Goal: Information Seeking & Learning: Learn about a topic

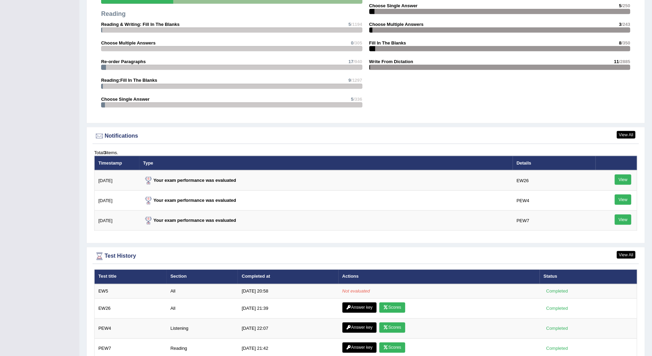
scroll to position [719, 0]
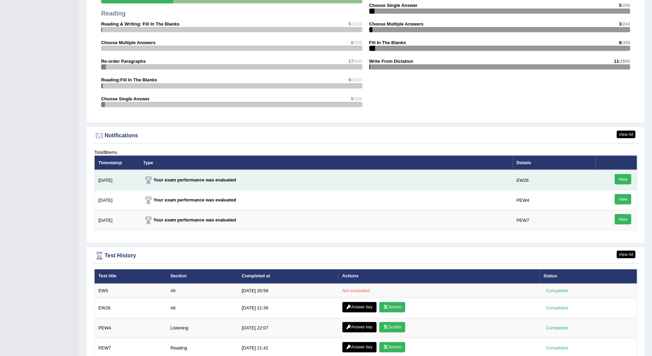
click at [628, 178] on link "View" at bounding box center [623, 179] width 17 height 10
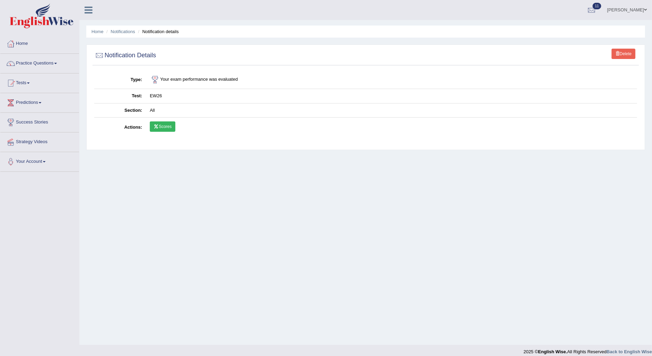
click at [169, 125] on link "Scores" at bounding box center [163, 127] width 26 height 10
click at [24, 43] on link "Home" at bounding box center [39, 42] width 79 height 17
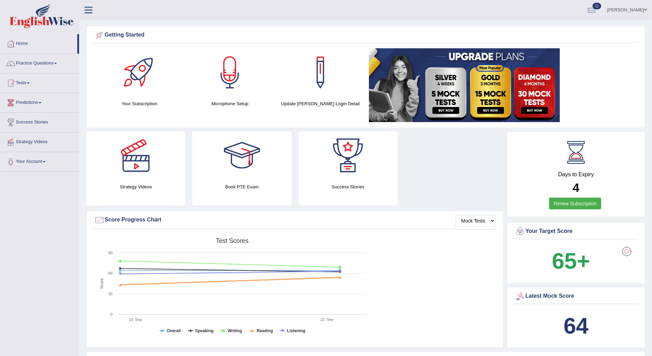
click at [30, 82] on link "Tests" at bounding box center [39, 82] width 79 height 17
click at [60, 63] on link "Practice Questions" at bounding box center [39, 62] width 79 height 17
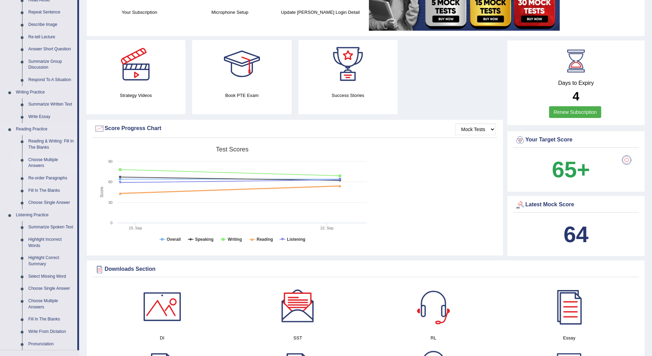
scroll to position [89, 0]
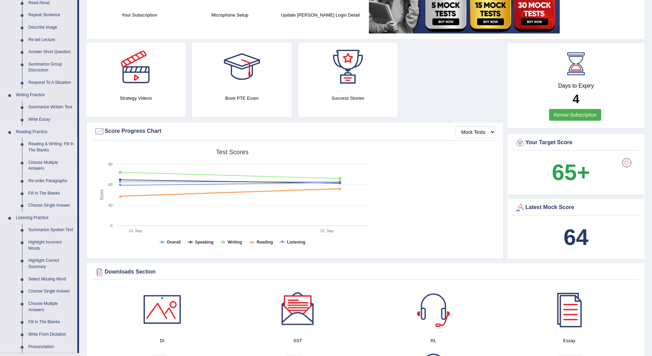
click at [45, 146] on link "Reading & Writing: Fill In The Blanks" at bounding box center [51, 147] width 52 height 18
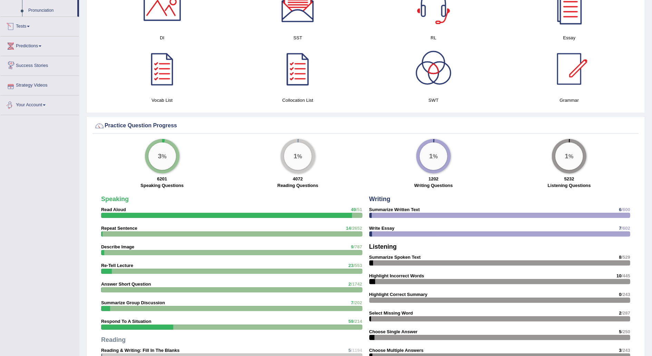
scroll to position [383, 0]
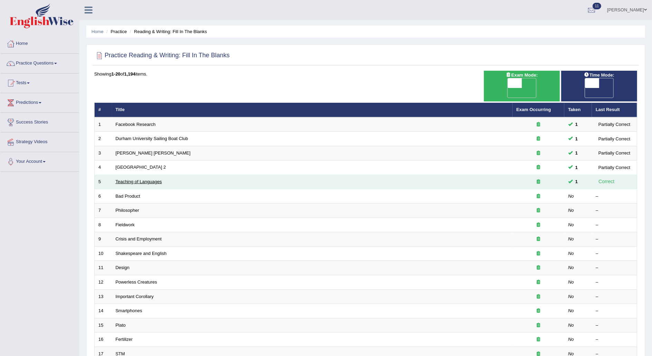
click at [133, 179] on link "Teaching of Languages" at bounding box center [139, 181] width 46 height 5
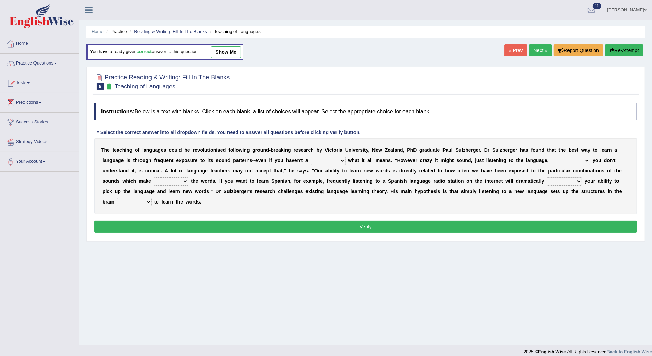
click at [311, 159] on select "dew claw clue due" at bounding box center [328, 161] width 35 height 8
select select "clue"
click at [311, 157] on select "dew claw clue due" at bounding box center [328, 161] width 35 height 8
click at [552, 157] on select "but also all together even though if so" at bounding box center [571, 161] width 39 height 8
select select "even though"
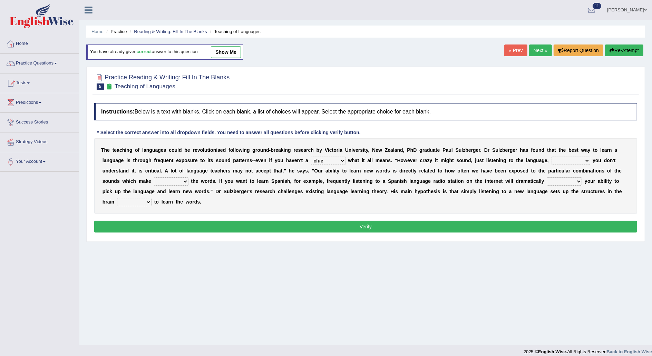
click at [552, 157] on select "but also all together even though if so" at bounding box center [571, 161] width 39 height 8
click at [189, 178] on select "down up of on" at bounding box center [171, 182] width 35 height 8
select select "up"
click at [189, 178] on select "down up of on" at bounding box center [171, 182] width 35 height 8
click at [547, 184] on select "evaluate exaggerate describe boost" at bounding box center [564, 182] width 35 height 8
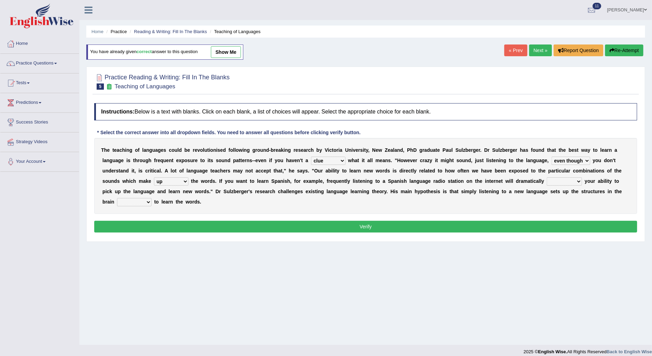
select select "boost"
click at [547, 178] on select "evaluate exaggerate describe boost" at bounding box center [564, 182] width 35 height 8
click at [152, 198] on select "requiring required directed to require" at bounding box center [134, 202] width 35 height 8
select select "requiring"
click at [152, 198] on select "requiring required directed to require" at bounding box center [134, 202] width 35 height 8
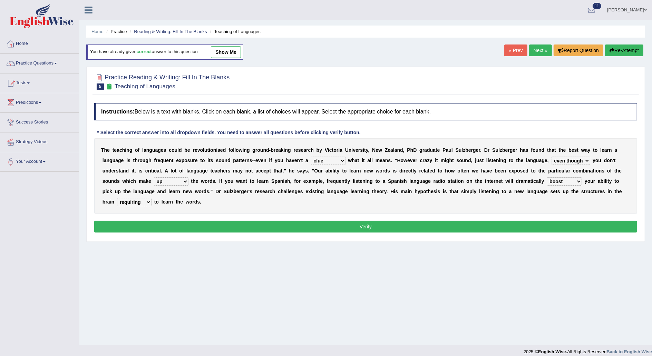
click at [472, 221] on button "Verify" at bounding box center [365, 227] width 543 height 12
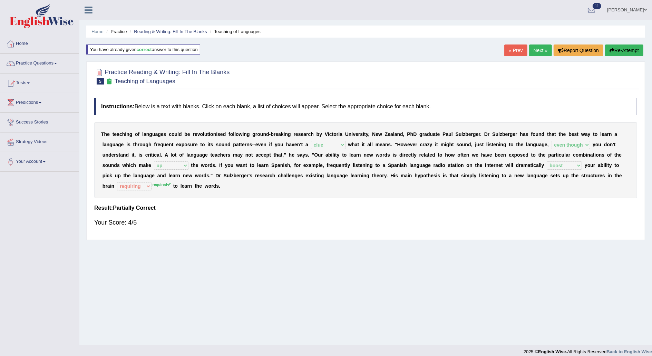
click at [539, 51] on link "Next »" at bounding box center [540, 51] width 23 height 12
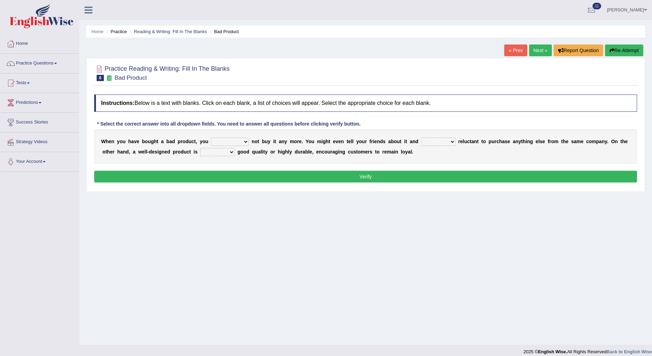
click at [236, 141] on select "would have should have should" at bounding box center [230, 142] width 38 height 8
select select "would"
click at [211, 138] on select "would have should have should" at bounding box center [230, 142] width 38 height 8
click at [431, 138] on select "is are be being" at bounding box center [438, 142] width 35 height 8
click at [415, 203] on div "Home Practice Reading & Writing: Fill In The Blanks Bad Product « Prev Next » R…" at bounding box center [365, 172] width 573 height 345
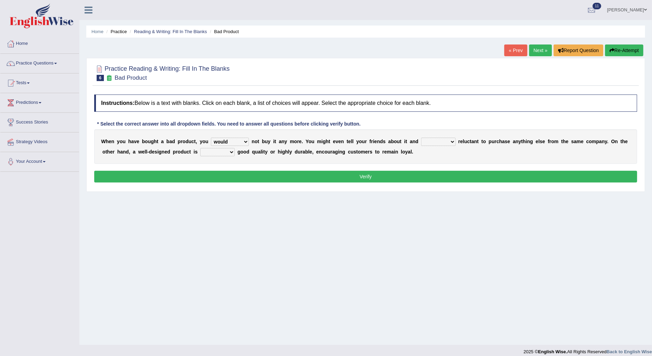
click at [432, 138] on select "is are be being" at bounding box center [438, 142] width 35 height 8
select select "being"
click at [421, 138] on select "is are be being" at bounding box center [438, 142] width 35 height 8
click at [200, 152] on select "both also neither either" at bounding box center [217, 152] width 35 height 8
select select "both"
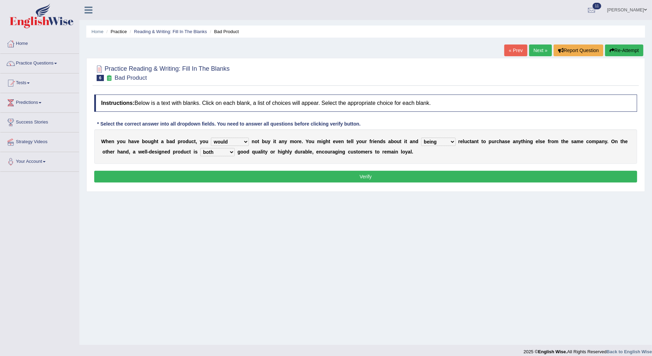
click at [200, 148] on select "both also neither either" at bounding box center [217, 152] width 35 height 8
click at [392, 177] on button "Verify" at bounding box center [365, 177] width 543 height 12
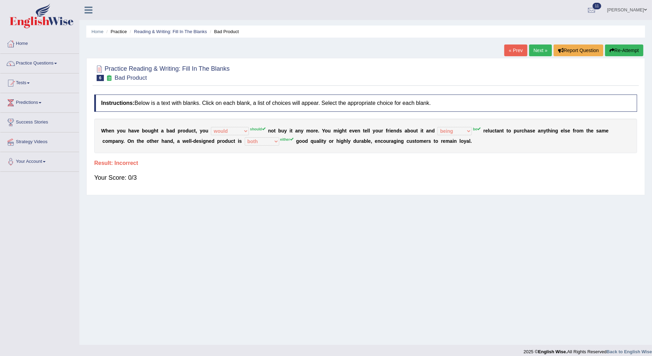
click at [538, 50] on link "Next »" at bounding box center [540, 51] width 23 height 12
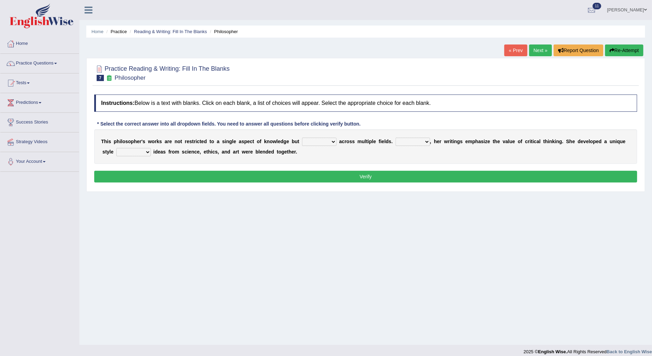
click at [518, 48] on link "« Prev" at bounding box center [516, 51] width 23 height 12
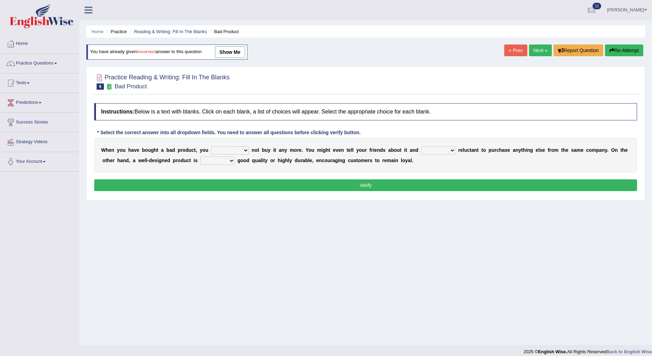
click at [237, 148] on select "would have should have should" at bounding box center [230, 150] width 38 height 8
select select "should"
click at [211, 146] on select "would have should have should" at bounding box center [230, 150] width 38 height 8
click at [429, 147] on select "is are be being" at bounding box center [438, 150] width 35 height 8
select select "are"
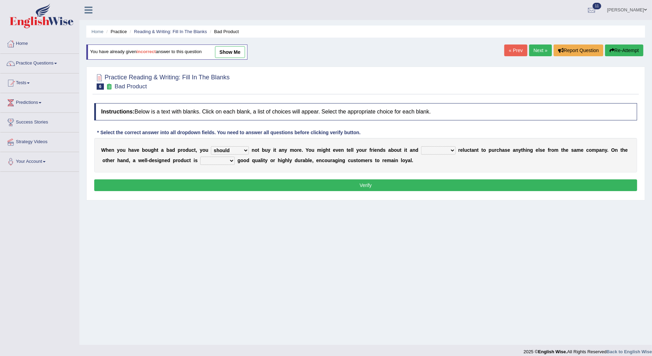
click at [421, 146] on select "is are be being" at bounding box center [438, 150] width 35 height 8
click at [200, 158] on select "both also neither either" at bounding box center [217, 161] width 35 height 8
select select "either"
click at [200, 157] on select "both also neither either" at bounding box center [217, 161] width 35 height 8
click at [392, 187] on button "Verify" at bounding box center [365, 186] width 543 height 12
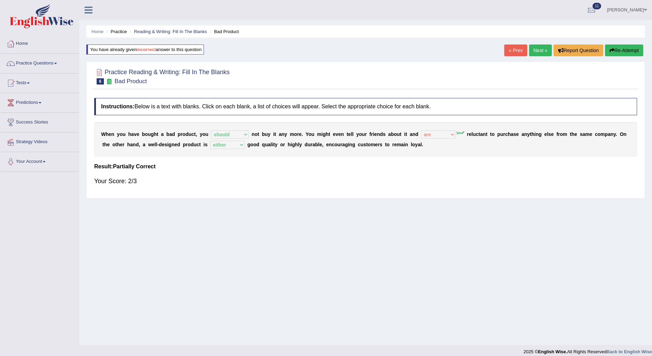
click at [538, 47] on link "Next »" at bounding box center [540, 51] width 23 height 12
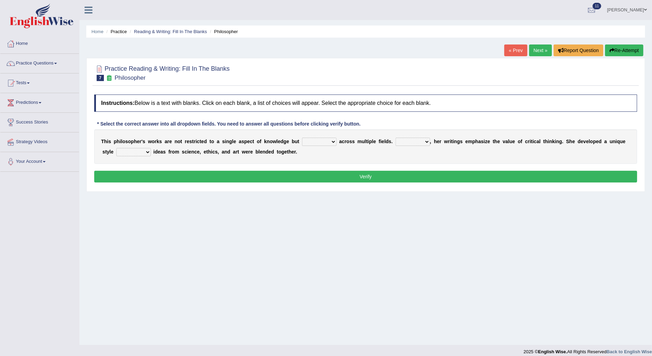
click at [319, 140] on select "constrain contain assemble extend" at bounding box center [319, 142] width 35 height 8
select select "extend"
click at [302, 138] on select "constrain contain assemble extend" at bounding box center [319, 142] width 35 height 8
click at [407, 142] on select "Rather So Moreover Likely" at bounding box center [413, 142] width 35 height 8
select select "Moreover"
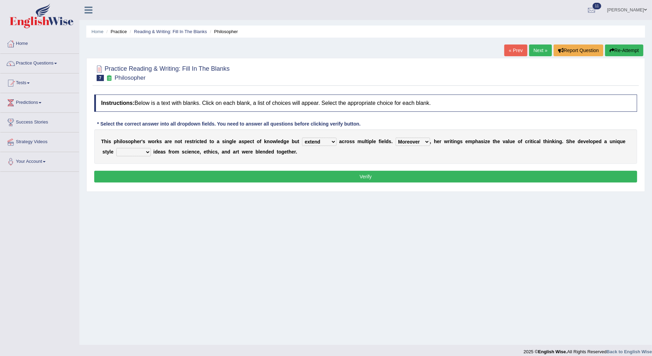
click at [396, 138] on select "Rather So Moreover Likely" at bounding box center [413, 142] width 35 height 8
click at [133, 153] on select "in that that which in which" at bounding box center [133, 152] width 35 height 8
select select "in which"
click at [116, 148] on select "in that that which in which" at bounding box center [133, 152] width 35 height 8
click at [325, 181] on button "Verify" at bounding box center [365, 177] width 543 height 12
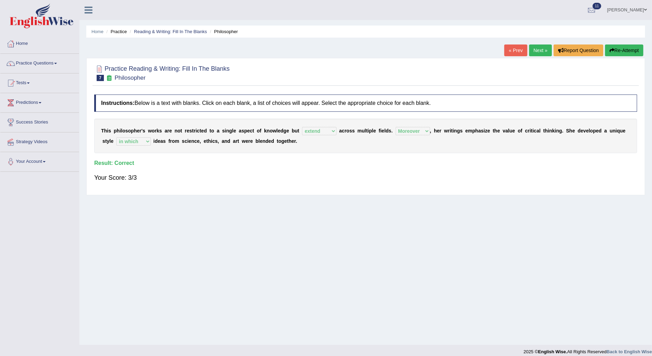
click at [542, 49] on link "Next »" at bounding box center [540, 51] width 23 height 12
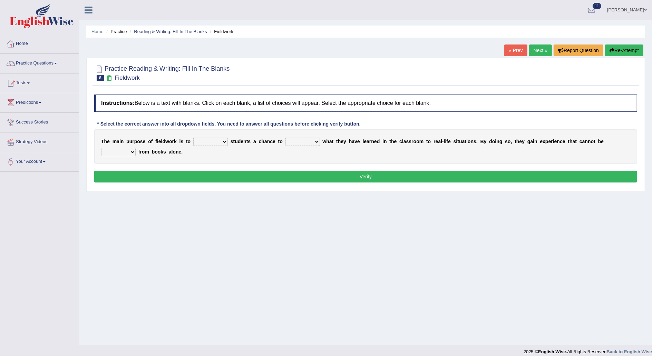
click at [216, 140] on select "resemble stow rave offer" at bounding box center [210, 142] width 35 height 8
select select "offer"
click at [193, 138] on select "resemble stow rave offer" at bounding box center [210, 142] width 35 height 8
click at [304, 141] on select "compare align apply dismount" at bounding box center [303, 142] width 35 height 8
select select "apply"
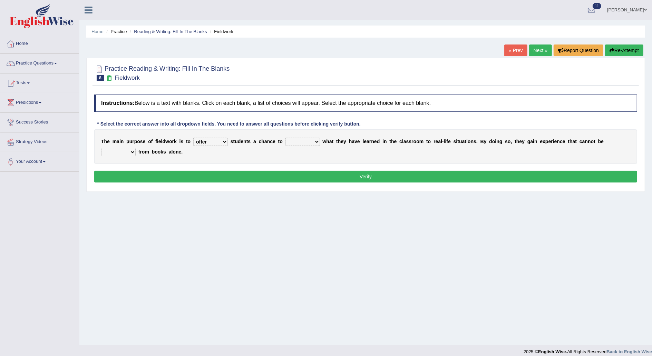
click at [286, 138] on select "compare align apply dismount" at bounding box center [303, 142] width 35 height 8
click at [136, 148] on select "originated prepared obtained touted" at bounding box center [118, 152] width 35 height 8
select select "obtained"
click at [136, 148] on select "originated prepared obtained touted" at bounding box center [118, 152] width 35 height 8
click at [574, 174] on button "Verify" at bounding box center [365, 177] width 543 height 12
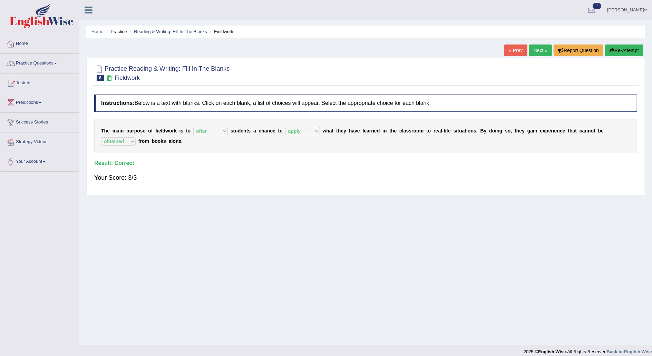
click at [542, 49] on link "Next »" at bounding box center [540, 51] width 23 height 12
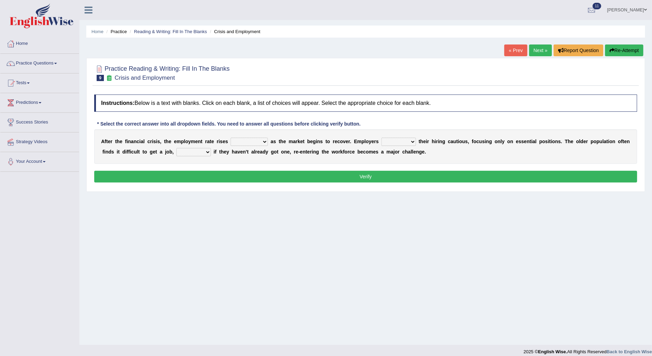
click at [257, 142] on select "normally conversely strenuously sharply" at bounding box center [249, 142] width 37 height 8
select select "strenuously"
click at [231, 138] on select "normally conversely strenuously sharply" at bounding box center [249, 142] width 37 height 8
click at [392, 142] on select "keeping kept keep are kept" at bounding box center [399, 142] width 35 height 8
select select "keep"
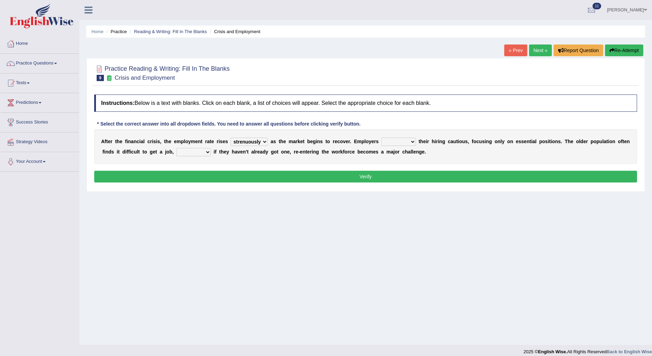
click at [382, 138] on select "keeping kept keep are kept" at bounding box center [399, 142] width 35 height 8
click at [186, 150] on select "although while then because" at bounding box center [193, 152] width 35 height 8
select select "because"
click at [176, 148] on select "although while then because" at bounding box center [193, 152] width 35 height 8
click at [367, 176] on button "Verify" at bounding box center [365, 177] width 543 height 12
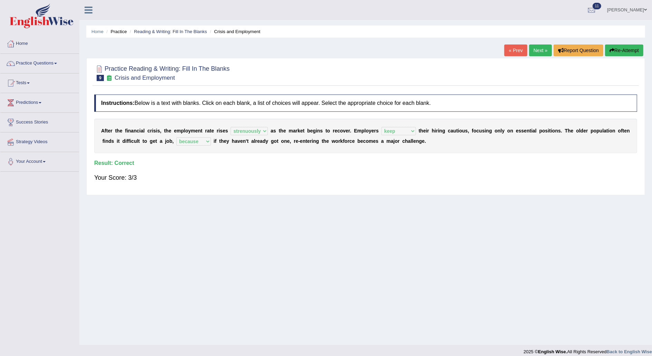
click at [544, 51] on link "Next »" at bounding box center [540, 51] width 23 height 12
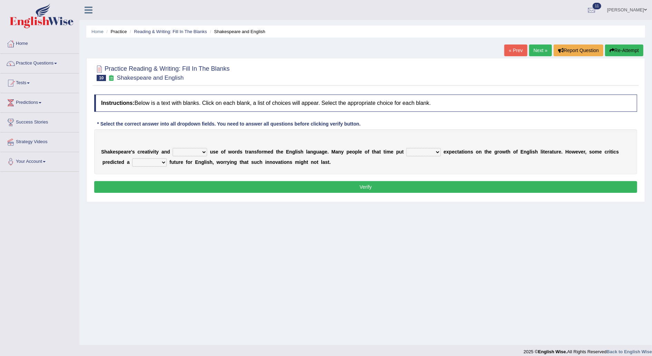
click at [198, 151] on select "idealized intensive fancied inventive" at bounding box center [190, 152] width 35 height 8
select select "idealized"
click at [173, 148] on select "idealized intensive fancied inventive" at bounding box center [190, 152] width 35 height 8
click at [421, 149] on select "wide much high more" at bounding box center [424, 152] width 35 height 8
select select "high"
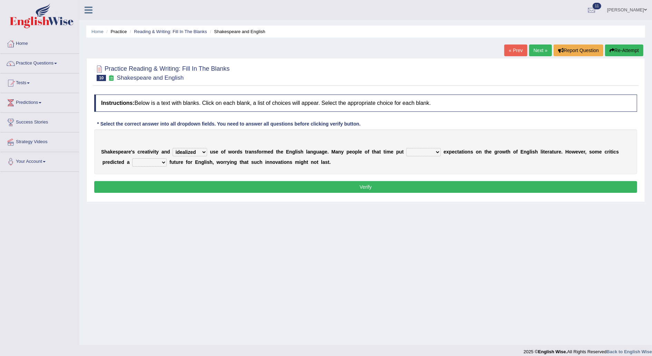
click at [407, 148] on select "wide much high more" at bounding box center [424, 152] width 35 height 8
click at [132, 162] on select "monetary promising irresistible daunting" at bounding box center [149, 163] width 35 height 8
select select "daunting"
click at [132, 159] on select "monetary promising irresistible daunting" at bounding box center [149, 163] width 35 height 8
click at [355, 187] on button "Verify" at bounding box center [365, 187] width 543 height 12
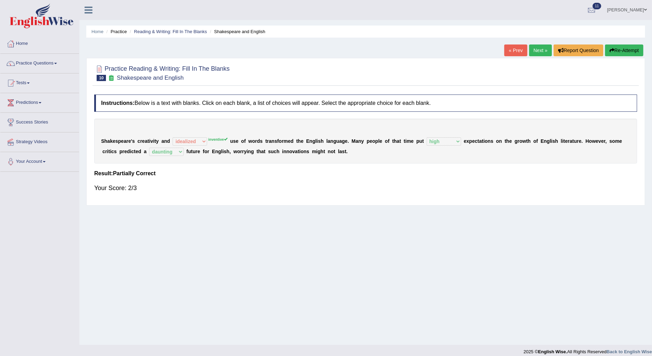
click at [538, 48] on link "Next »" at bounding box center [540, 51] width 23 height 12
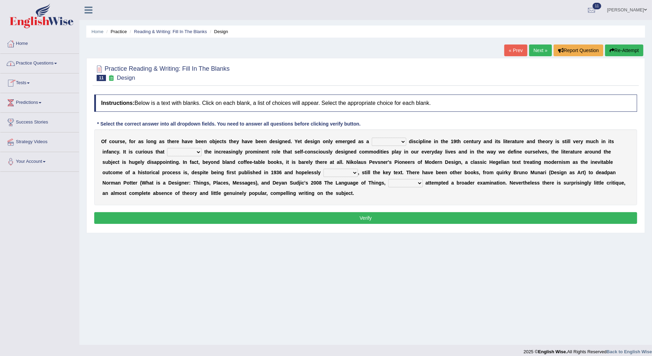
click at [49, 62] on link "Practice Questions" at bounding box center [39, 62] width 79 height 17
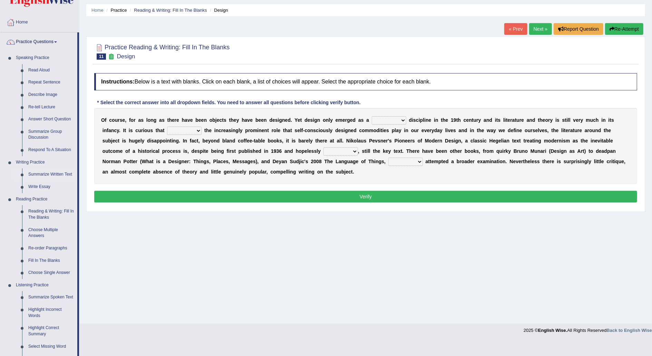
scroll to position [22, 0]
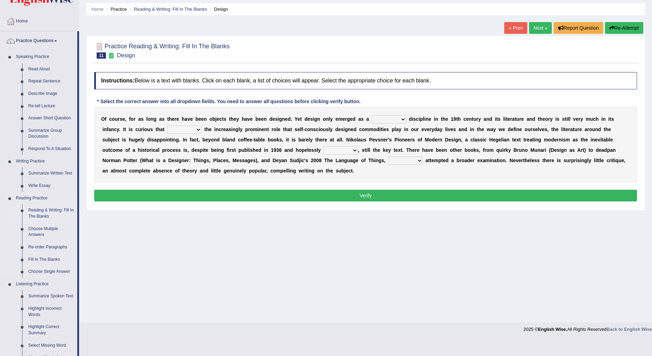
click at [41, 211] on link "Reading & Writing: Fill In The Blanks" at bounding box center [51, 213] width 52 height 18
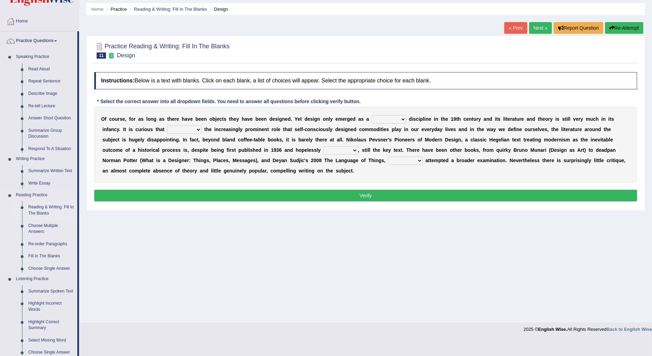
scroll to position [6, 0]
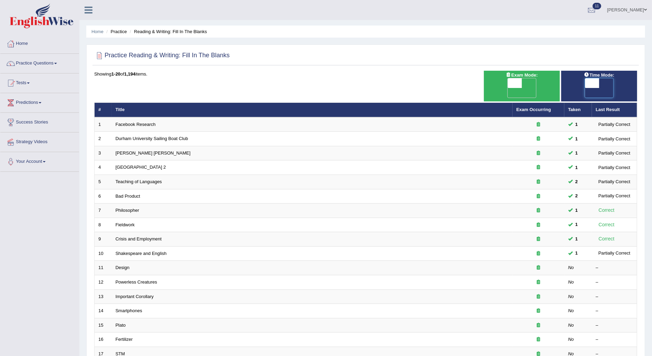
click at [587, 84] on span at bounding box center [592, 83] width 15 height 10
checkbox input "true"
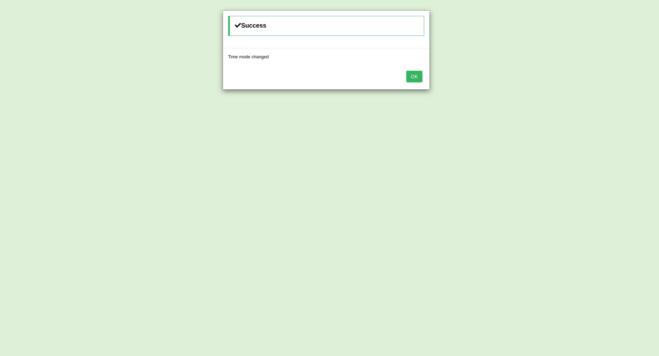
click at [415, 75] on button "OK" at bounding box center [415, 77] width 16 height 12
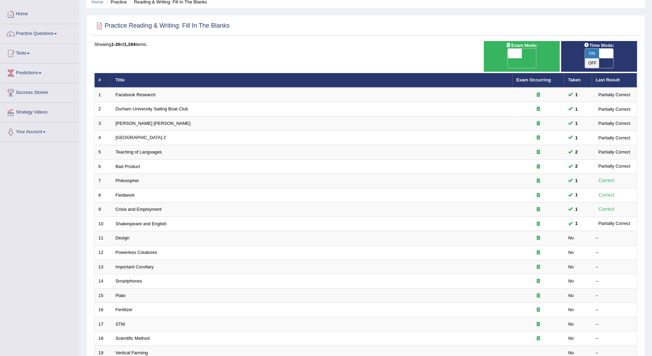
scroll to position [36, 0]
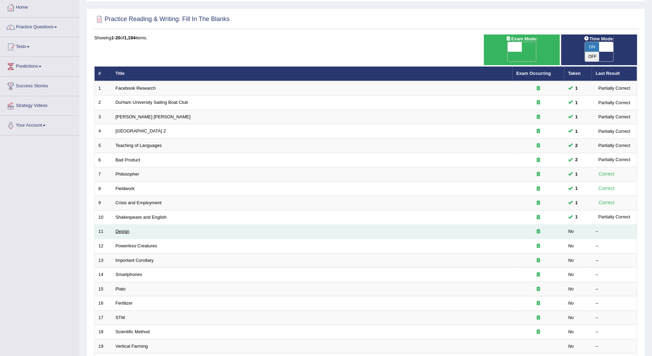
click at [126, 229] on link "Design" at bounding box center [123, 231] width 14 height 5
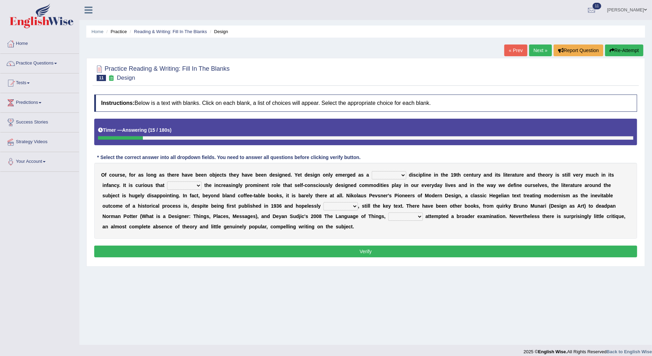
click at [385, 175] on select "bilateral ubiquitous foremost dedicated" at bounding box center [389, 175] width 35 height 8
select select "foremost"
click at [372, 171] on select "bilateral ubiquitous foremost dedicated" at bounding box center [389, 175] width 35 height 8
click at [202, 185] on b at bounding box center [203, 186] width 3 height 6
click at [167, 184] on select "since despite within through" at bounding box center [184, 186] width 35 height 8
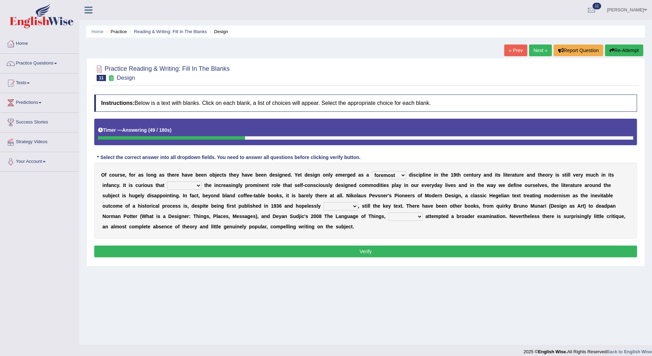
select select "despite"
click at [167, 182] on select "since despite within through" at bounding box center [184, 186] width 35 height 8
click at [324, 204] on select "dates dating date dated" at bounding box center [341, 206] width 35 height 8
select select "dated"
click at [324, 202] on select "dates dating date dated" at bounding box center [341, 206] width 35 height 8
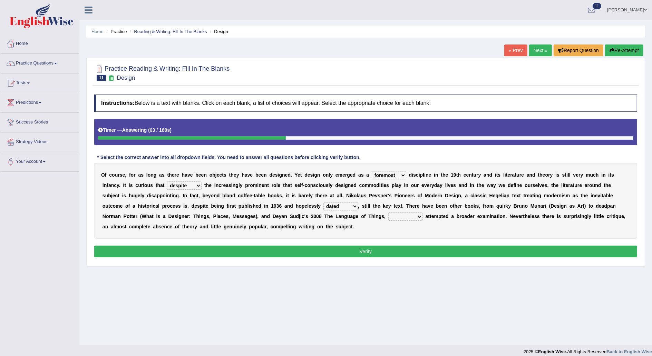
click at [389, 214] on select "which then however as" at bounding box center [406, 217] width 35 height 8
select select "which"
click at [389, 213] on select "which then however as" at bounding box center [406, 217] width 35 height 8
click at [345, 251] on button "Verify" at bounding box center [365, 252] width 543 height 12
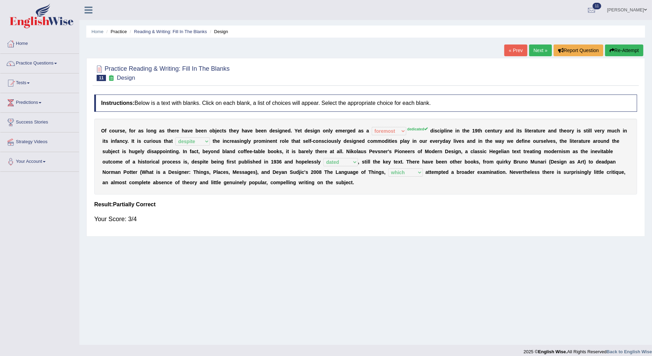
click at [539, 50] on link "Next »" at bounding box center [540, 51] width 23 height 12
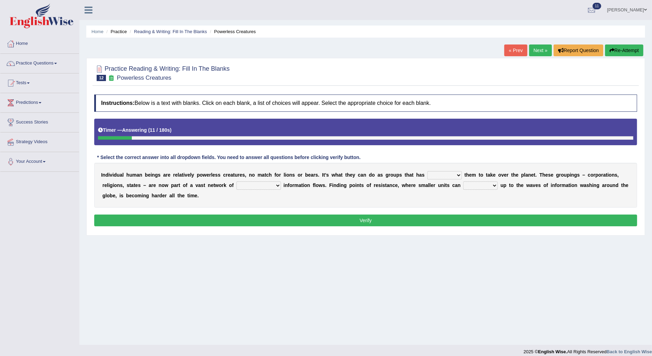
click at [433, 174] on select "enabled contended embodied conjured" at bounding box center [445, 175] width 35 height 8
select select "enabled"
click at [428, 171] on select "enabled contended embodied conjured" at bounding box center [445, 175] width 35 height 8
click at [237, 184] on select "interconnected overlapping fastened exploited" at bounding box center [259, 186] width 45 height 8
select select "fastened"
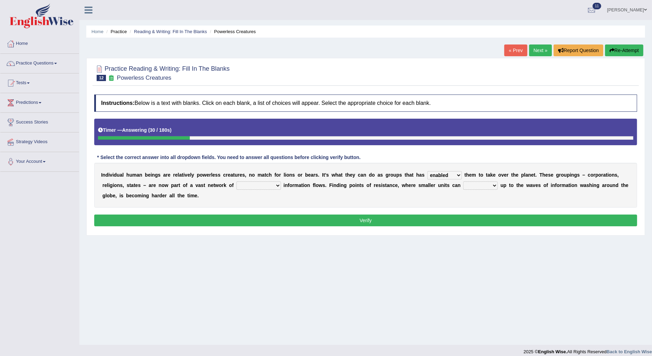
click at [237, 182] on select "interconnected overlapping fastened exploited" at bounding box center [259, 186] width 45 height 8
click at [464, 183] on select "stand raise hail pump" at bounding box center [481, 186] width 35 height 8
select select "stand"
click at [464, 182] on select "stand raise hail pump" at bounding box center [481, 186] width 35 height 8
click at [409, 218] on button "Verify" at bounding box center [365, 221] width 543 height 12
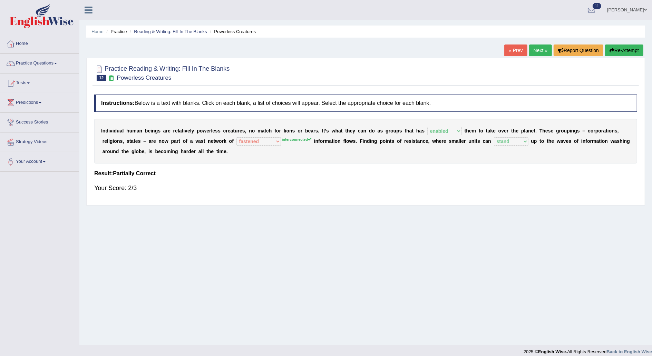
click at [539, 50] on link "Next »" at bounding box center [540, 51] width 23 height 12
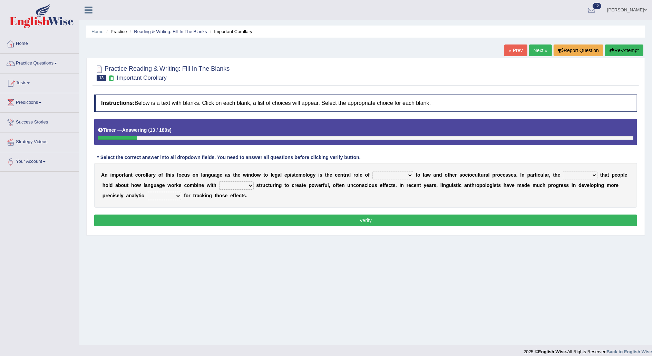
click at [391, 173] on select "discourse epoch dialect acquaintance" at bounding box center [393, 175] width 41 height 8
select select "epoch"
click at [373, 171] on select "discourse epoch dialect acquaintance" at bounding box center [393, 175] width 41 height 8
click at [566, 176] on select "deviation besmirch consent ideas" at bounding box center [580, 175] width 35 height 8
select select "deviation"
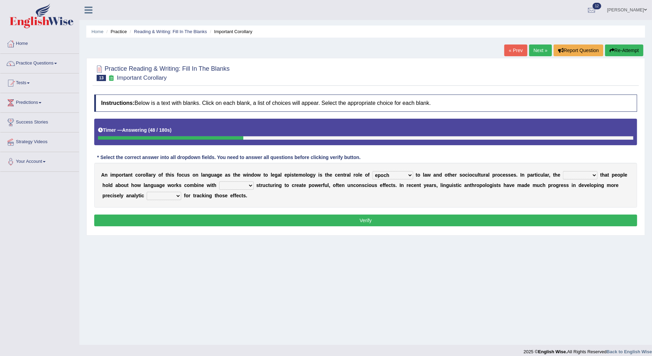
click at [563, 171] on select "deviation besmirch consent ideas" at bounding box center [580, 175] width 35 height 8
click at [219, 184] on select "mandatory linguistic legitimate customary" at bounding box center [236, 186] width 35 height 8
select select "linguistic"
click at [219, 182] on select "mandatory linguistic legitimate customary" at bounding box center [236, 186] width 35 height 8
click at [147, 194] on select "tools appetite albums stroke" at bounding box center [164, 196] width 35 height 8
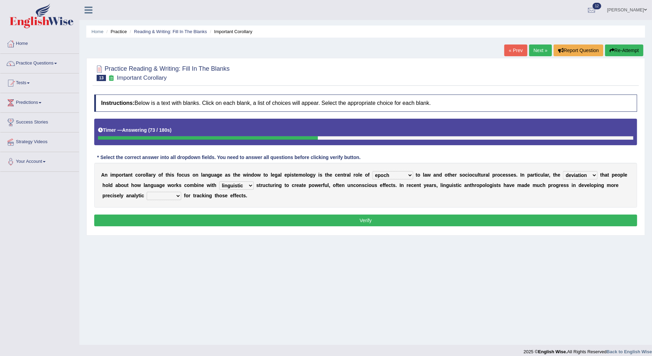
select select "tools"
click at [147, 192] on select "tools appetite albums stroke" at bounding box center [164, 196] width 35 height 8
click at [358, 222] on button "Verify" at bounding box center [365, 221] width 543 height 12
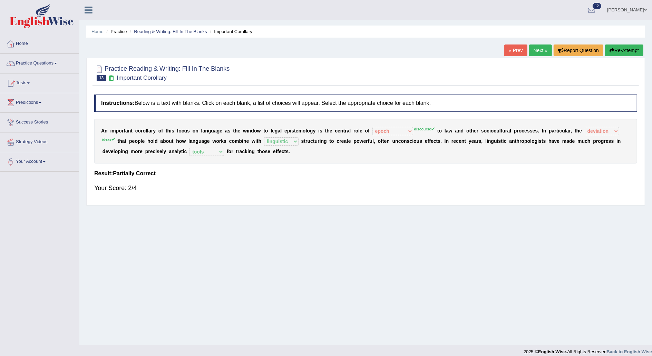
click at [538, 51] on link "Next »" at bounding box center [540, 51] width 23 height 12
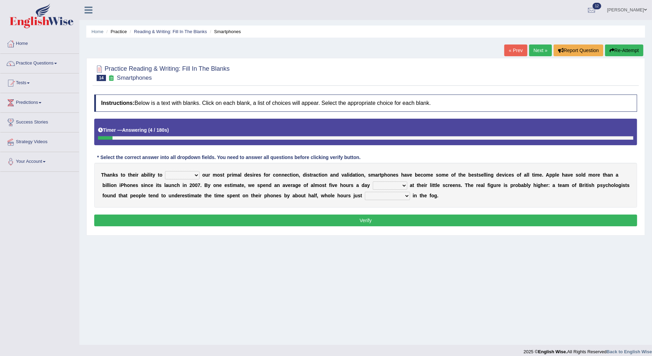
click at [510, 50] on link "« Prev" at bounding box center [516, 51] width 23 height 12
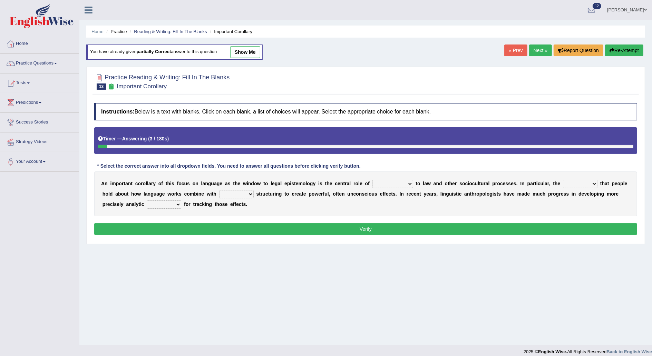
click at [393, 182] on select "discourse epoch dialect acquaintance" at bounding box center [393, 184] width 41 height 8
select select "discourse"
click at [373, 180] on select "discourse epoch dialect acquaintance" at bounding box center [393, 184] width 41 height 8
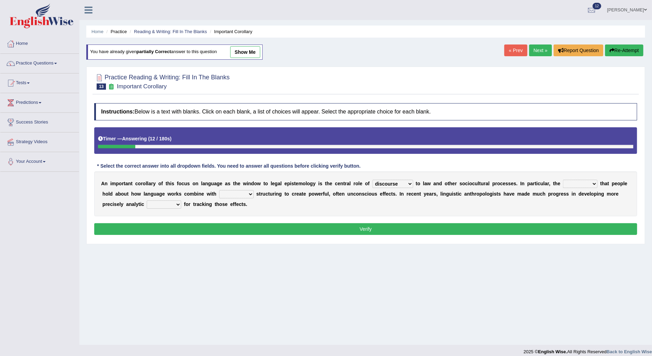
click at [567, 185] on select "deviation besmirch consent ideas" at bounding box center [580, 184] width 35 height 8
select select "ideas"
click at [563, 180] on select "deviation besmirch consent ideas" at bounding box center [580, 184] width 35 height 8
click at [219, 192] on select "mandatory linguistic legitimate customary" at bounding box center [236, 194] width 35 height 8
select select "linguistic"
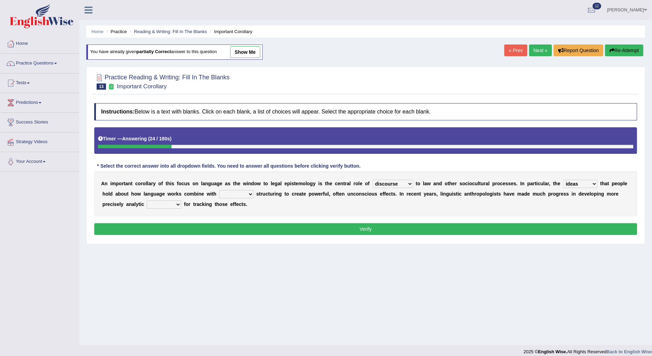
click at [219, 190] on select "mandatory linguistic legitimate customary" at bounding box center [236, 194] width 35 height 8
click at [147, 204] on select "tools appetite albums stroke" at bounding box center [164, 205] width 35 height 8
select select "tools"
click at [147, 201] on select "tools appetite albums stroke" at bounding box center [164, 205] width 35 height 8
click at [214, 230] on button "Verify" at bounding box center [365, 229] width 543 height 12
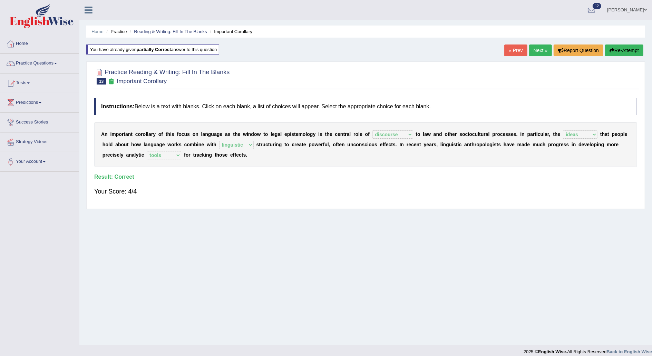
click at [542, 49] on link "Next »" at bounding box center [540, 51] width 23 height 12
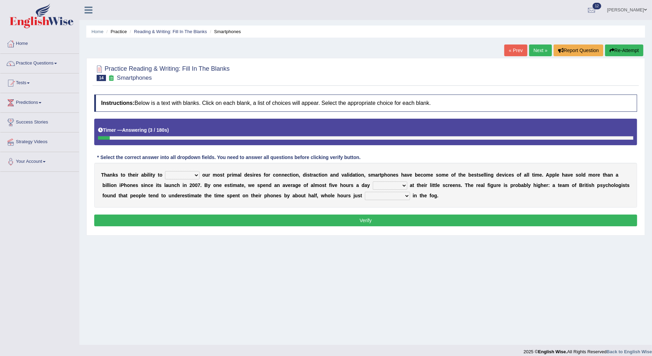
click at [191, 175] on select "hijack describe sharpen conserve" at bounding box center [182, 175] width 35 height 8
select select "sharpen"
click at [165, 171] on select "hijack describe sharpen conserve" at bounding box center [182, 175] width 35 height 8
click at [373, 184] on select "watching waggling snoring staring" at bounding box center [390, 186] width 35 height 8
select select "staring"
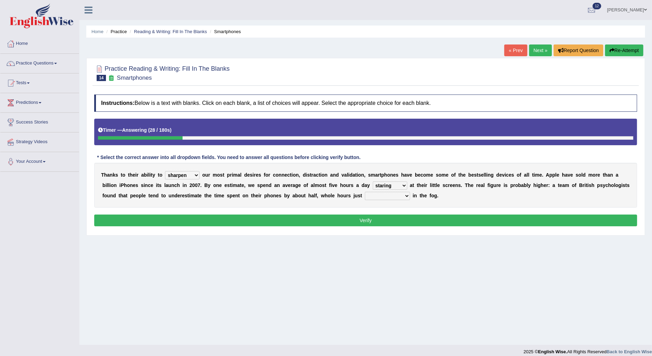
click at [373, 182] on select "watching waggling snoring staring" at bounding box center [390, 186] width 35 height 8
click at [365, 196] on select "has evaporated evaporating evaporate evaporates" at bounding box center [387, 196] width 45 height 8
select select "evaporates"
click at [365, 192] on select "has evaporated evaporating evaporate evaporates" at bounding box center [387, 196] width 45 height 8
click at [376, 218] on button "Verify" at bounding box center [365, 221] width 543 height 12
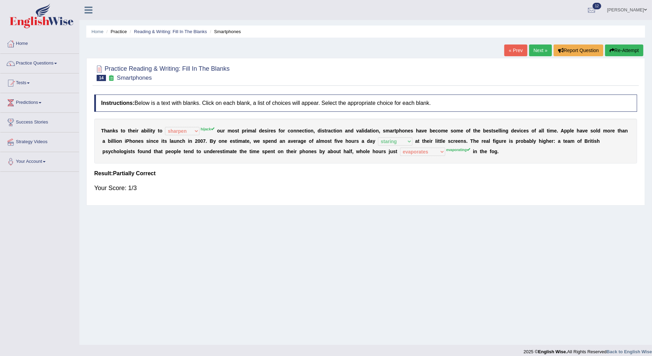
click at [539, 49] on link "Next »" at bounding box center [540, 51] width 23 height 12
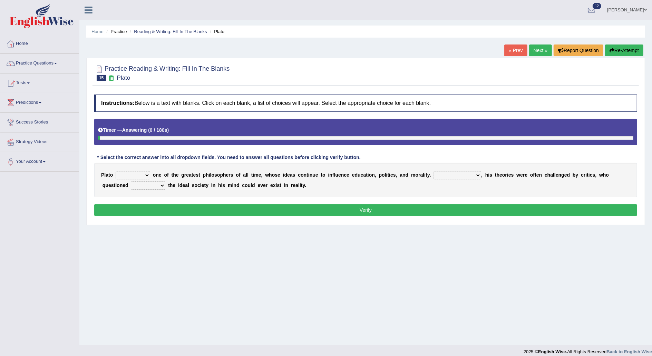
click at [146, 175] on select "keeps comes claims remains" at bounding box center [133, 175] width 35 height 8
select select "remains"
click at [116, 171] on select "keeps comes claims remains" at bounding box center [133, 175] width 35 height 8
click at [455, 173] on select "Notwithstanding So However Whatever" at bounding box center [458, 175] width 48 height 8
select select "However"
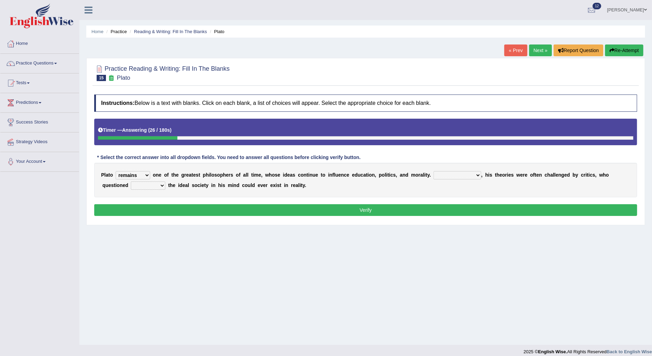
click at [434, 171] on select "Notwithstanding So However Whatever" at bounding box center [458, 175] width 48 height 8
click at [135, 185] on select "which what that whether" at bounding box center [148, 186] width 35 height 8
select select "whether"
click at [131, 182] on select "which what that whether" at bounding box center [148, 186] width 35 height 8
click at [306, 207] on button "Verify" at bounding box center [365, 210] width 543 height 12
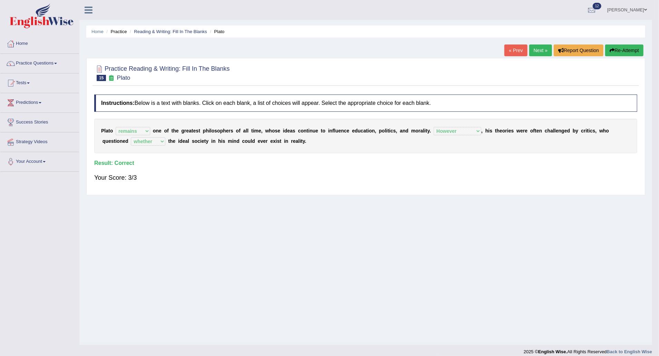
click at [541, 50] on div "Saving your answer..." at bounding box center [329, 178] width 659 height 356
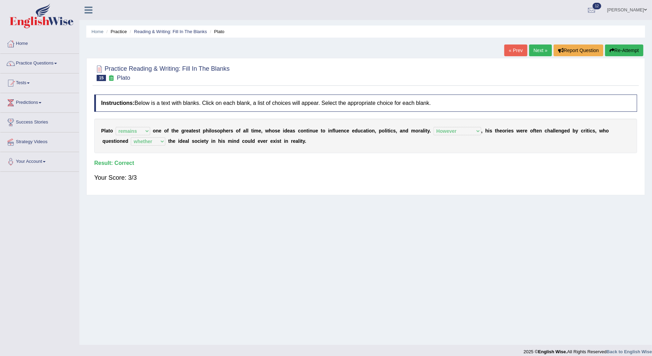
click at [542, 51] on link "Next »" at bounding box center [540, 51] width 23 height 12
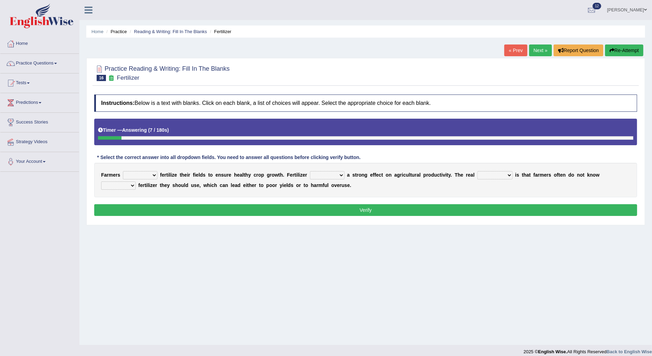
click at [151, 173] on select "must should need can" at bounding box center [140, 175] width 35 height 8
select select "should"
click at [123, 171] on select "must should need can" at bounding box center [140, 175] width 35 height 8
click at [327, 174] on select "has had have having" at bounding box center [327, 175] width 35 height 8
select select "have"
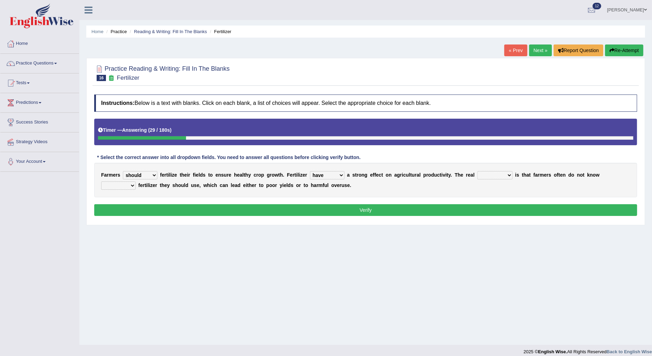
click at [310, 171] on select "has had have having" at bounding box center [327, 175] width 35 height 8
click at [490, 175] on select "problem question conclusion answer" at bounding box center [495, 175] width 35 height 8
select select "problem"
click at [478, 171] on select "problem question conclusion answer" at bounding box center [495, 175] width 35 height 8
click at [136, 182] on select "how much how many however so much" at bounding box center [118, 186] width 35 height 8
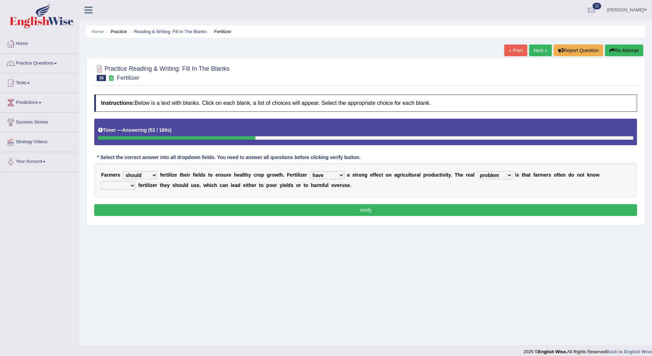
select select "how much"
click at [136, 182] on select "how much how many however so much" at bounding box center [118, 186] width 35 height 8
click at [535, 208] on button "Verify" at bounding box center [365, 210] width 543 height 12
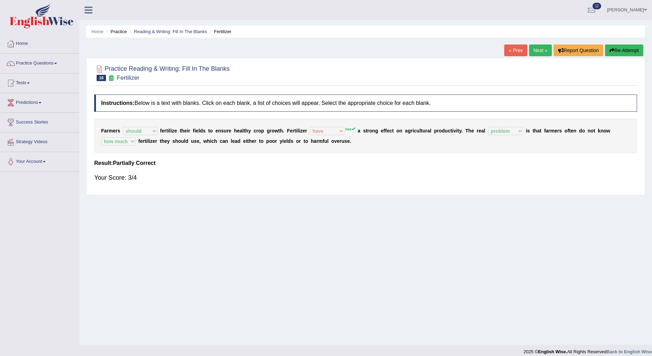
click at [539, 54] on link "Next »" at bounding box center [540, 51] width 23 height 12
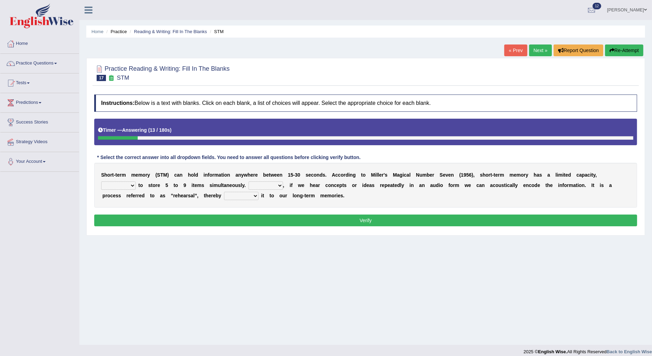
click at [136, 182] on select "being able is able be able unable" at bounding box center [118, 186] width 35 height 8
select select "being able"
click at [136, 182] on select "being able is able be able unable" at bounding box center [118, 186] width 35 height 8
click at [249, 184] on select "However So Moreover Therefore" at bounding box center [266, 186] width 35 height 8
select select "However"
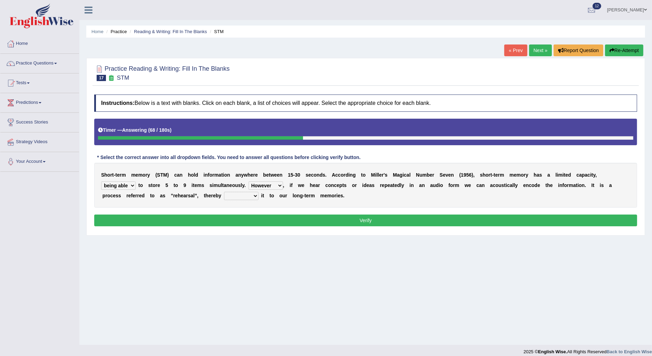
click at [249, 182] on select "However So Moreover Therefore" at bounding box center [266, 186] width 35 height 8
click at [224, 197] on select "commit commits commiting commited" at bounding box center [241, 196] width 35 height 8
select select "commits"
click at [224, 192] on select "commit commits commiting commited" at bounding box center [241, 196] width 35 height 8
click at [394, 220] on button "Verify" at bounding box center [365, 221] width 543 height 12
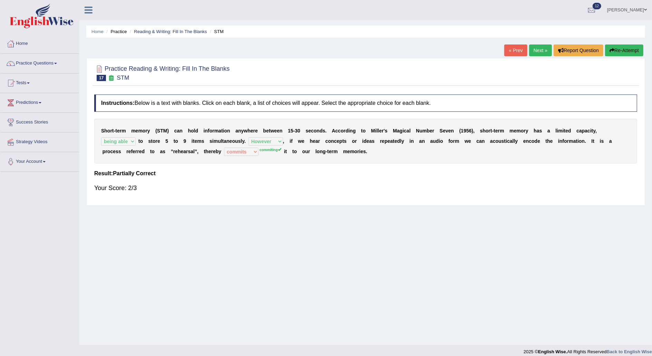
click at [536, 49] on link "Next »" at bounding box center [540, 51] width 23 height 12
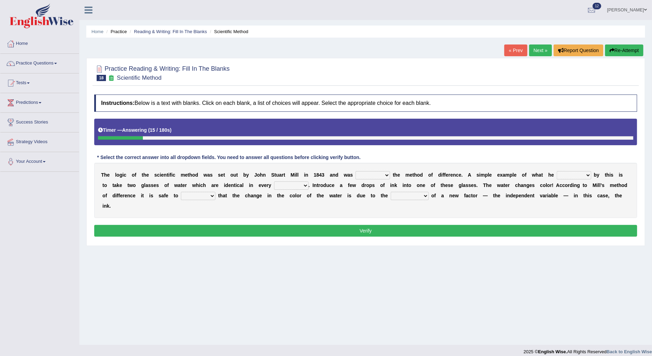
click at [369, 172] on select "pointed claimed demanded named" at bounding box center [373, 175] width 35 height 8
select select "claimed"
click at [356, 171] on select "pointed claimed demanded named" at bounding box center [373, 175] width 35 height 8
click at [560, 174] on select "capped charged found meant" at bounding box center [574, 175] width 35 height 8
select select "found"
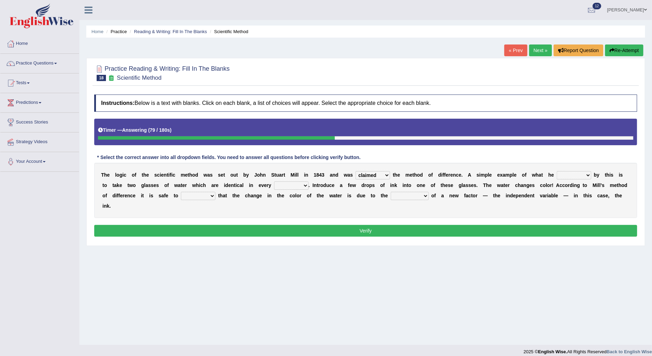
click at [557, 171] on select "capped charged found meant" at bounding box center [574, 175] width 35 height 8
click at [370, 173] on select "pointed claimed demanded named" at bounding box center [373, 175] width 35 height 8
select select "demanded"
click at [356, 171] on select "pointed claimed demanded named" at bounding box center [373, 175] width 35 height 8
click at [561, 175] on select "capped charged found meant" at bounding box center [574, 175] width 35 height 8
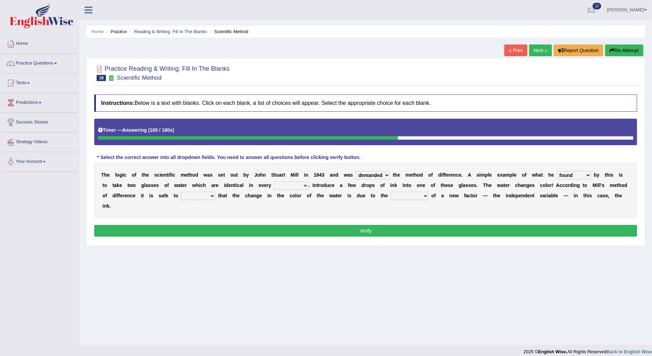
select select "meant"
click at [557, 171] on select "capped charged found meant" at bounding box center [574, 175] width 35 height 8
click at [274, 186] on select "thought identity measure respect" at bounding box center [291, 186] width 35 height 8
select select "measure"
click at [274, 182] on select "thought identity measure respect" at bounding box center [291, 186] width 35 height 8
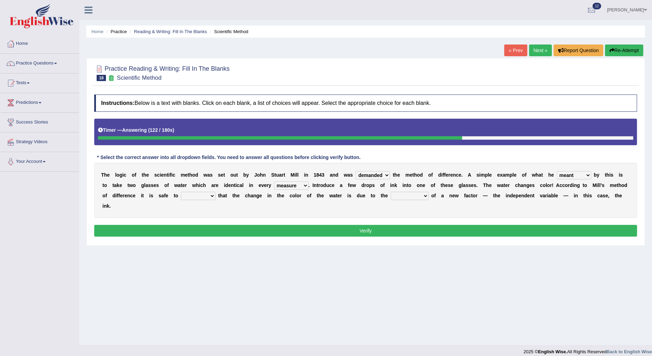
click at [181, 194] on select "assume discuss prefer acclaim" at bounding box center [198, 196] width 35 height 8
select select "assume"
click at [181, 192] on select "assume discuss prefer acclaim" at bounding box center [198, 196] width 35 height 8
click at [391, 193] on select "introduction magnitude preparation purification" at bounding box center [410, 196] width 38 height 8
select select "purification"
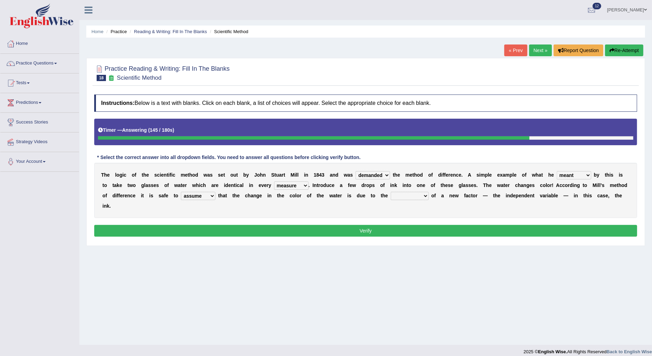
click at [391, 192] on select "introduction magnitude preparation purification" at bounding box center [410, 196] width 38 height 8
click at [489, 225] on button "Verify" at bounding box center [365, 231] width 543 height 12
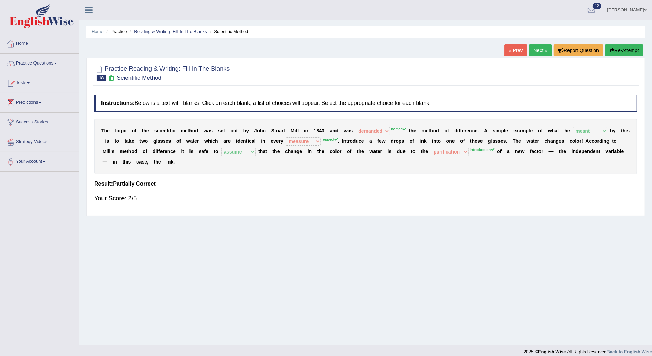
click at [541, 52] on link "Next »" at bounding box center [540, 51] width 23 height 12
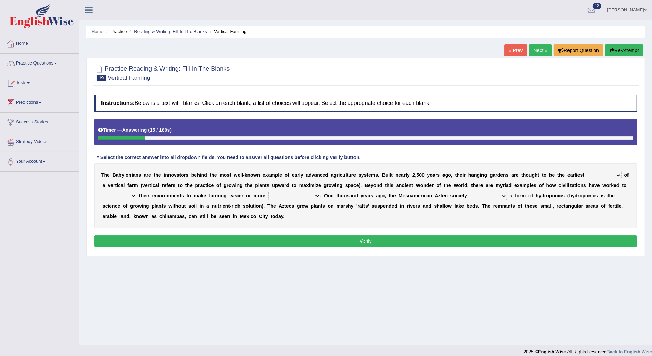
click at [587, 174] on select "prototype failure discredit protocol" at bounding box center [604, 175] width 35 height 8
select select "prototype"
click at [587, 171] on select "prototype failure discredit protocol" at bounding box center [604, 175] width 35 height 8
click at [136, 192] on select "manipulate escape respect disarrange" at bounding box center [118, 196] width 35 height 8
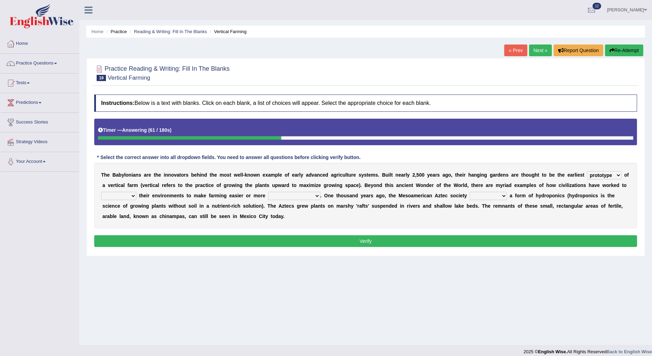
click at [136, 192] on select "manipulate escape respect disarrange" at bounding box center [118, 196] width 35 height 8
select select "respect"
click at [136, 192] on select "manipulate escape respect disarrange" at bounding box center [118, 196] width 35 height 8
click at [268, 194] on select "productive constructive connective counterproductive" at bounding box center [294, 196] width 52 height 8
select select "constructive"
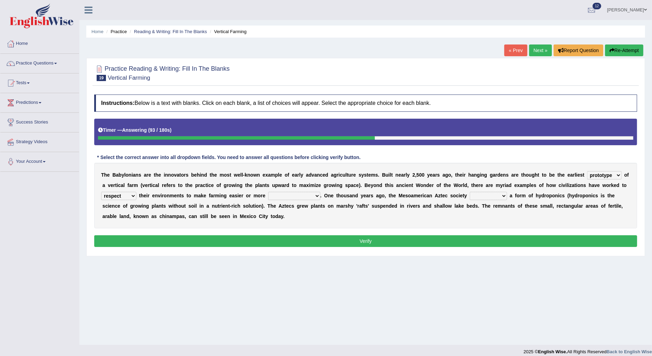
click at [268, 192] on select "productive constructive connective counterproductive" at bounding box center [294, 196] width 52 height 8
click at [470, 195] on select "domineered volunteered pioneered engineered" at bounding box center [488, 196] width 37 height 8
select select "pioneered"
click at [470, 192] on select "domineered volunteered pioneered engineered" at bounding box center [488, 196] width 37 height 8
click at [447, 242] on button "Verify" at bounding box center [365, 242] width 543 height 12
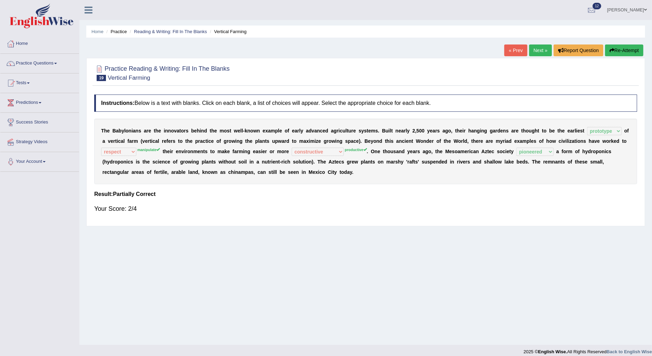
click at [537, 52] on link "Next »" at bounding box center [540, 51] width 23 height 12
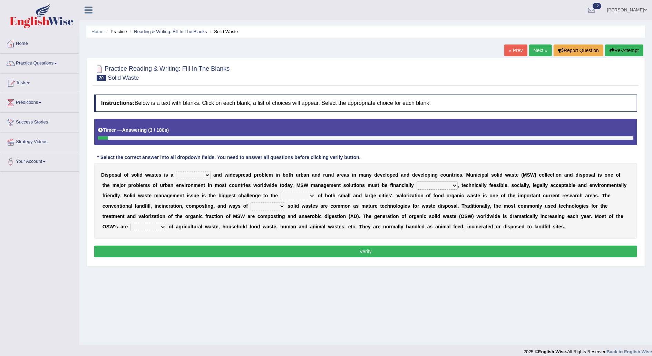
click at [202, 175] on select "slanting stinging stalling shafting" at bounding box center [193, 175] width 35 height 8
select select "shafting"
click at [176, 171] on select "slanting stinging stalling shafting" at bounding box center [193, 175] width 35 height 8
click at [417, 186] on select "unattainable sustainable objectionable treasonable" at bounding box center [437, 186] width 41 height 8
select select "sustainable"
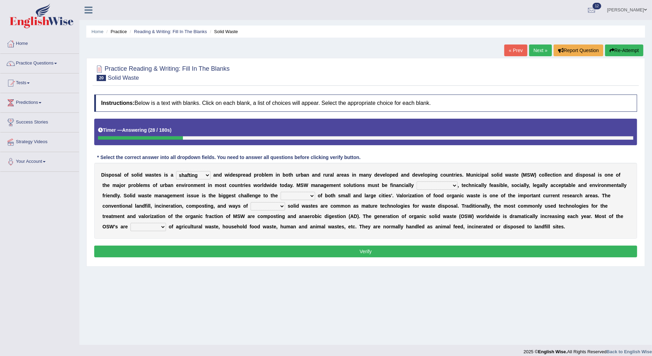
click at [417, 182] on select "unattainable sustainable objectionable treasonable" at bounding box center [437, 186] width 41 height 8
click at [281, 196] on select "plants culture authorities history" at bounding box center [298, 196] width 35 height 8
select select "authorities"
click at [281, 192] on select "plants culture authorities history" at bounding box center [298, 196] width 35 height 8
click at [251, 206] on select "reserving preserving deserving handling" at bounding box center [268, 206] width 35 height 8
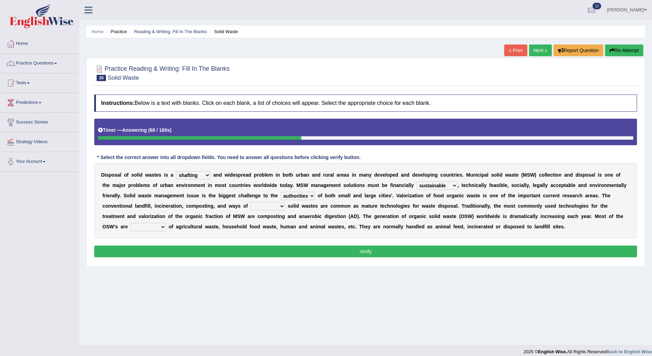
select select "handling"
click at [251, 202] on select "reserving preserving deserving handling" at bounding box center [268, 206] width 35 height 8
click at [166, 223] on select "composed disposed composing disposing" at bounding box center [149, 227] width 36 height 8
select select "composed"
click at [166, 223] on select "composed disposed composing disposing" at bounding box center [149, 227] width 36 height 8
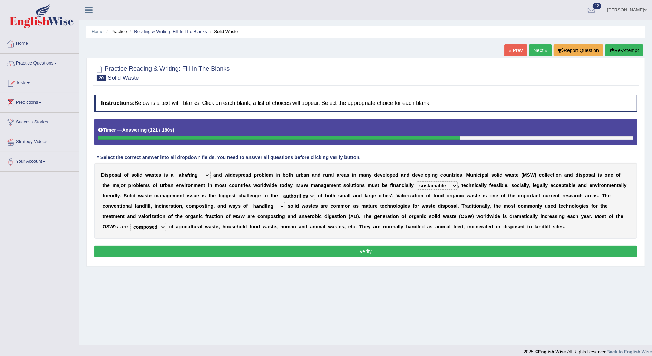
click at [487, 253] on button "Verify" at bounding box center [365, 252] width 543 height 12
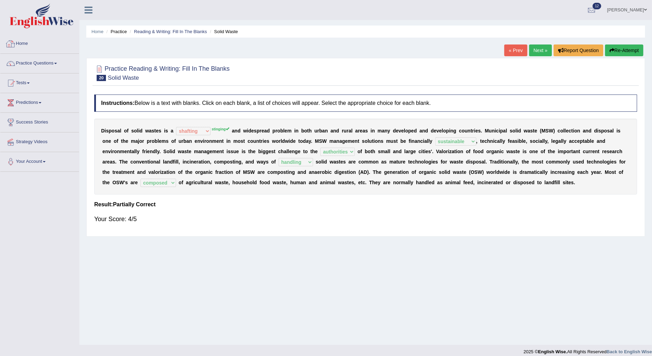
click at [24, 41] on link "Home" at bounding box center [39, 42] width 79 height 17
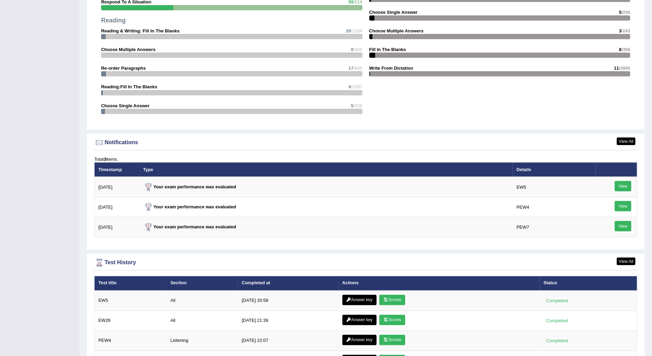
scroll to position [834, 0]
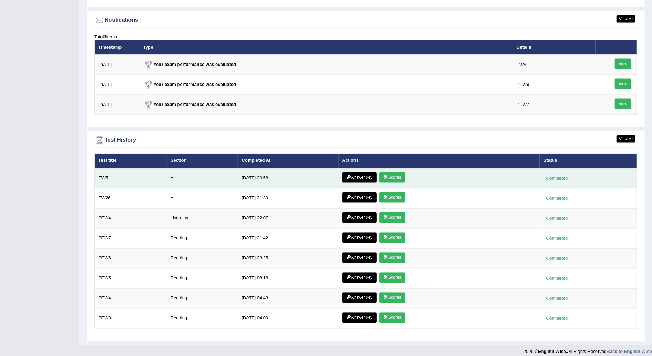
click at [391, 173] on link "Scores" at bounding box center [393, 178] width 26 height 10
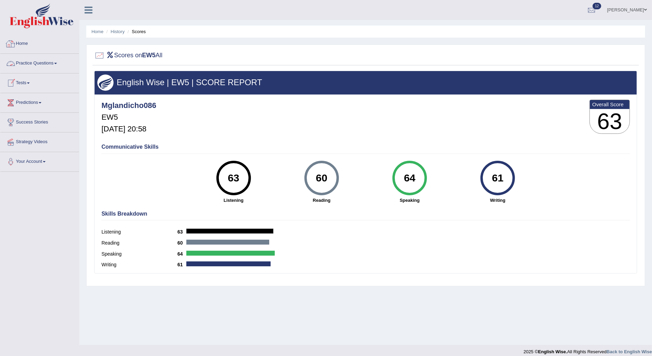
click at [28, 44] on link "Home" at bounding box center [39, 42] width 79 height 17
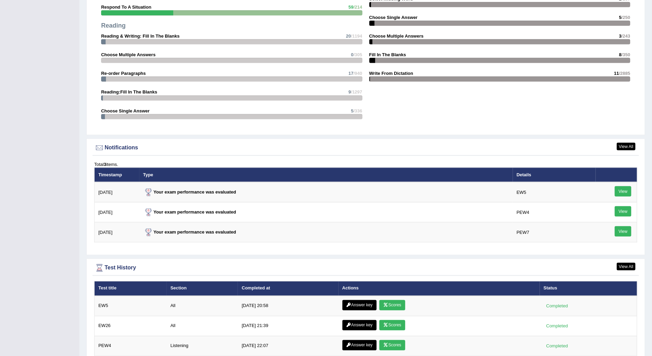
scroll to position [707, 0]
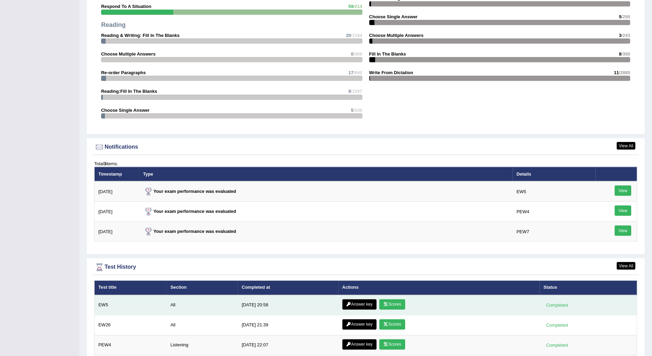
click at [357, 301] on link "Answer key" at bounding box center [360, 305] width 34 height 10
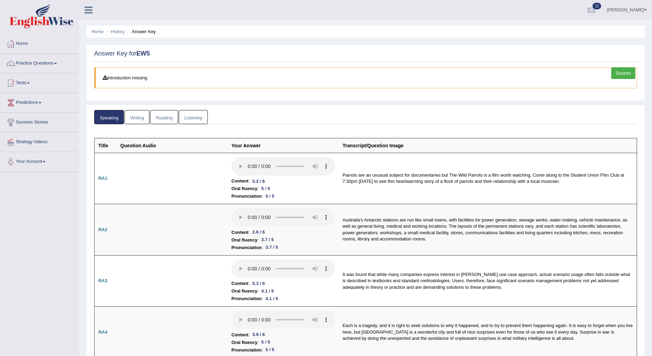
click at [141, 116] on link "Writing" at bounding box center [137, 117] width 25 height 14
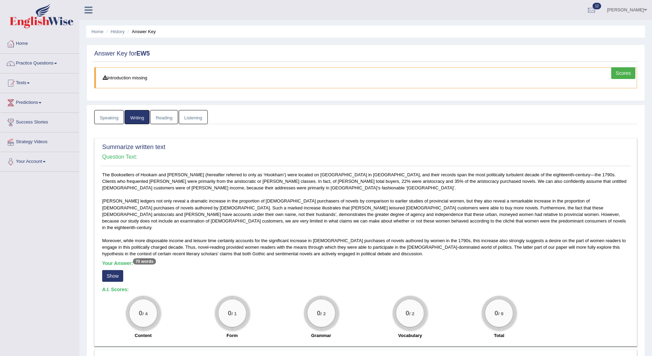
click at [163, 117] on link "Reading" at bounding box center [164, 117] width 28 height 14
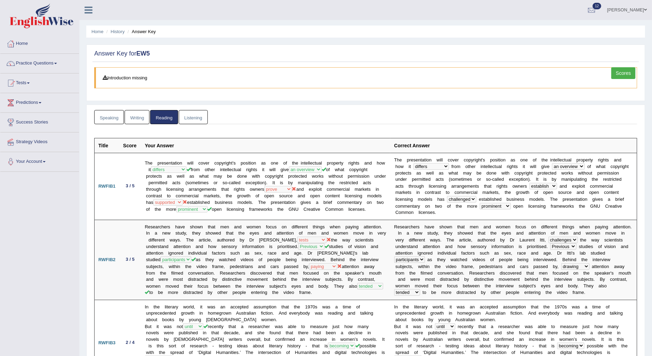
click at [197, 114] on link "Listening" at bounding box center [193, 117] width 29 height 14
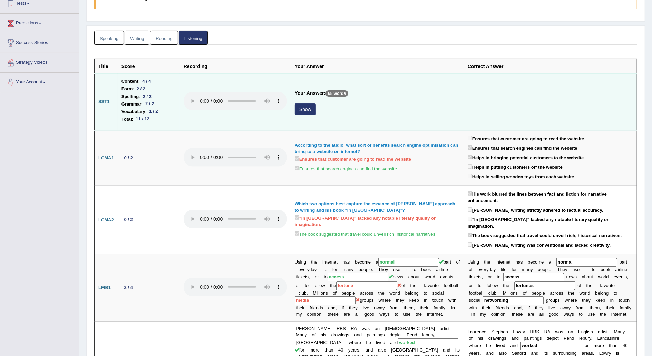
scroll to position [80, 0]
click at [423, 200] on div "Which two options best capture the essence of Bruce Chatwin's approach to writi…" at bounding box center [377, 206] width 165 height 13
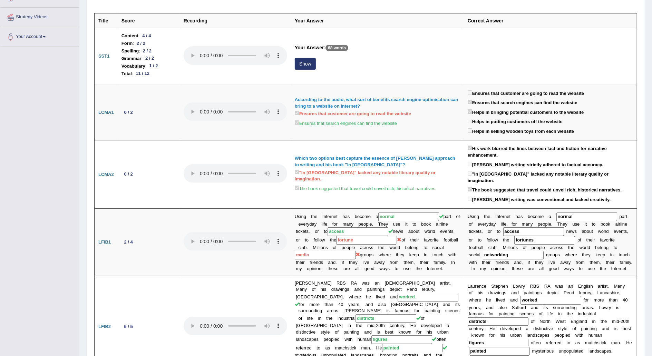
scroll to position [0, 0]
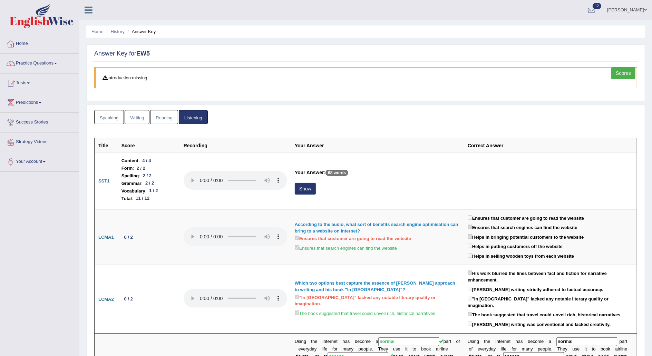
click at [628, 72] on link "Scores" at bounding box center [624, 73] width 24 height 12
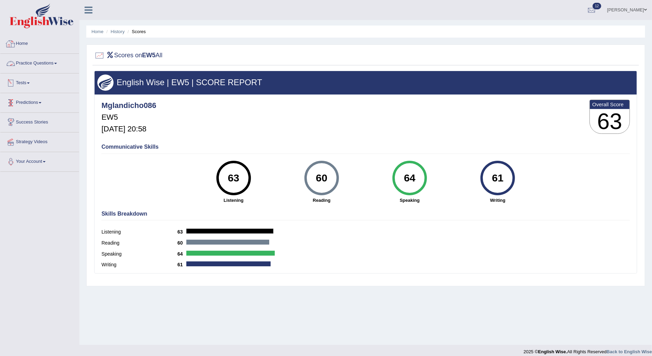
click at [25, 45] on link "Home" at bounding box center [39, 42] width 79 height 17
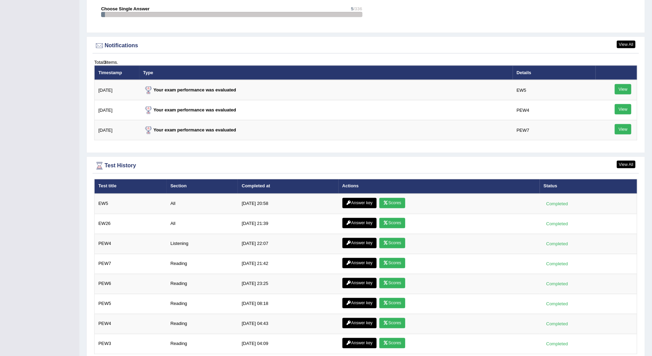
scroll to position [810, 0]
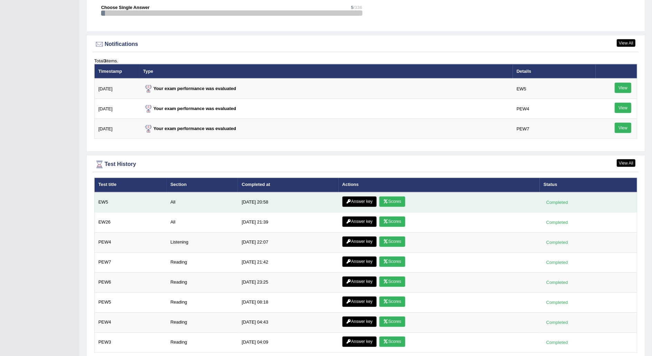
click at [353, 197] on link "Answer key" at bounding box center [360, 202] width 34 height 10
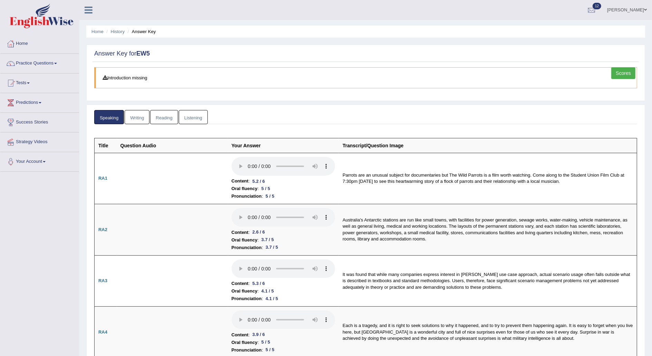
click at [169, 113] on link "Reading" at bounding box center [164, 117] width 28 height 14
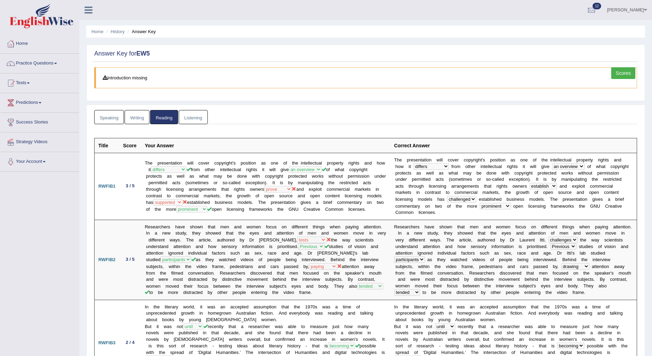
click at [105, 118] on link "Speaking" at bounding box center [109, 117] width 30 height 14
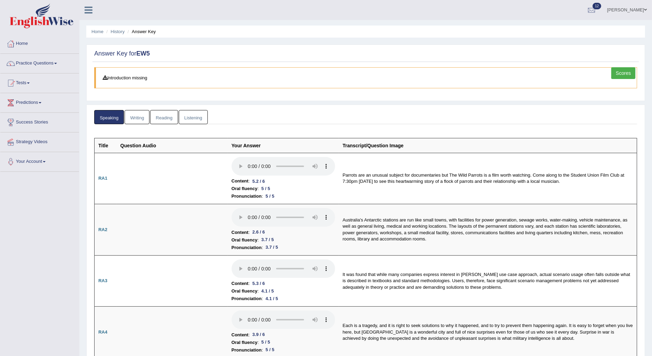
click at [165, 116] on link "Reading" at bounding box center [164, 117] width 28 height 14
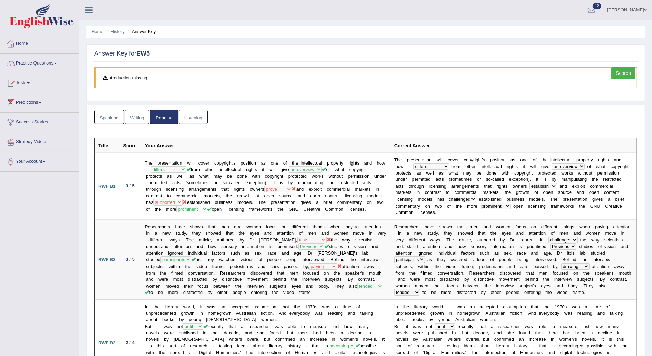
click at [133, 117] on link "Writing" at bounding box center [137, 117] width 25 height 14
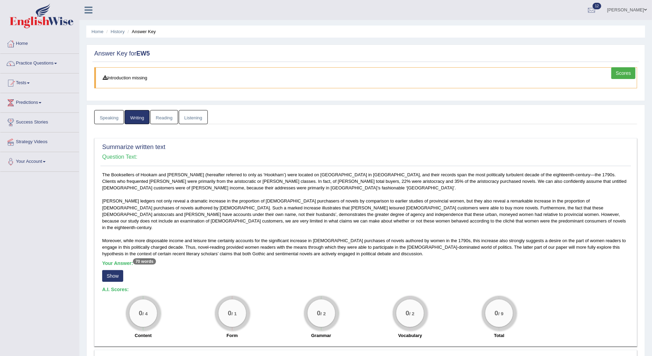
click at [194, 117] on link "Listening" at bounding box center [193, 117] width 29 height 14
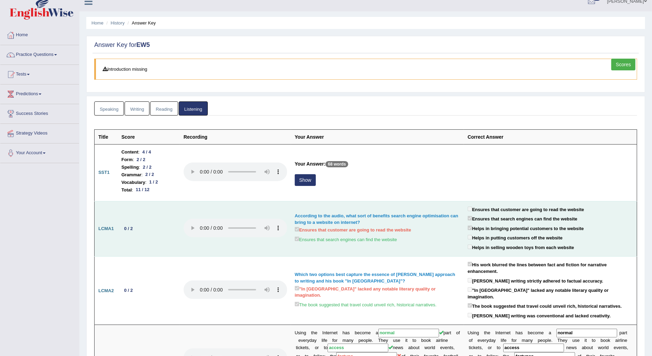
scroll to position [10, 0]
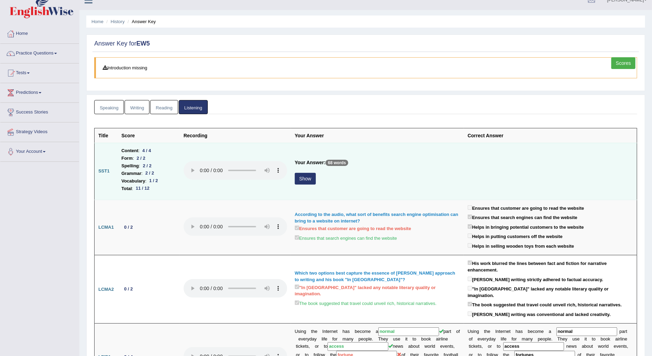
click at [307, 179] on button "Show" at bounding box center [305, 179] width 21 height 12
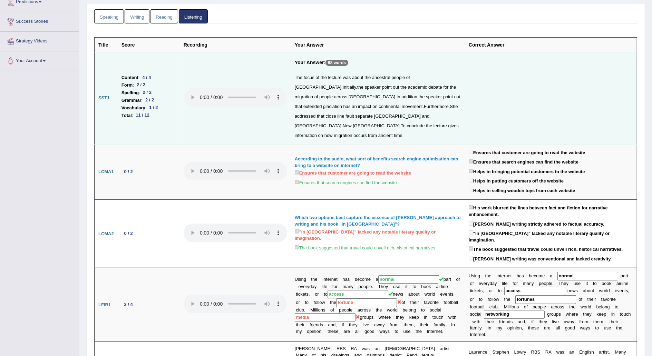
scroll to position [0, 0]
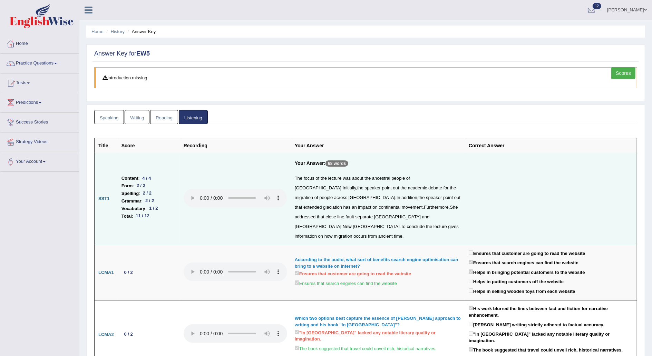
click at [625, 73] on link "Scores" at bounding box center [624, 73] width 24 height 12
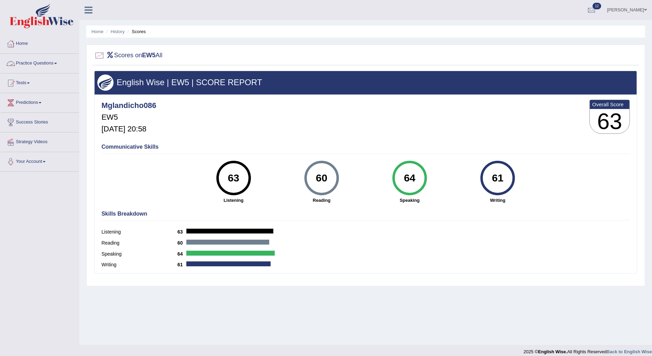
click at [55, 60] on link "Practice Questions" at bounding box center [39, 62] width 79 height 17
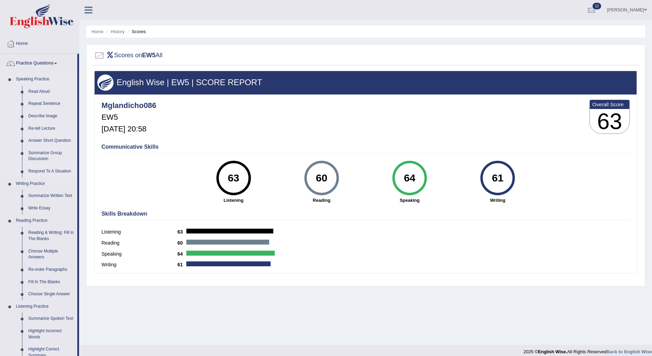
click at [59, 172] on link "Respond To A Situation" at bounding box center [51, 171] width 52 height 12
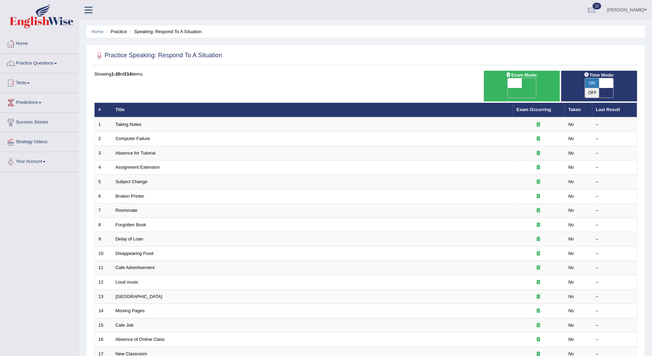
click at [609, 80] on span at bounding box center [607, 83] width 15 height 10
checkbox input "false"
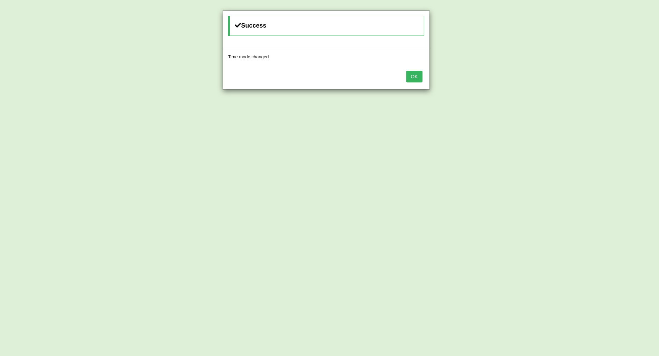
click at [416, 81] on button "OK" at bounding box center [415, 77] width 16 height 12
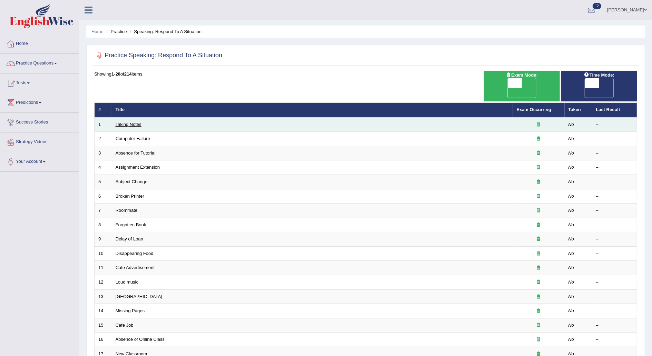
click at [136, 122] on link "Taking Notes" at bounding box center [129, 124] width 26 height 5
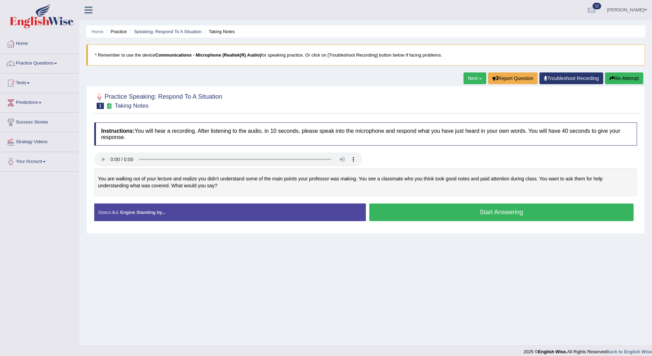
click at [422, 207] on button "Start Answering" at bounding box center [502, 213] width 265 height 18
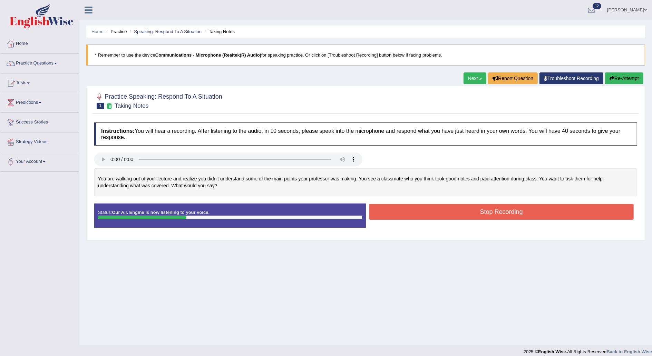
click at [626, 71] on div "Home Practice Speaking: Respond To A Situation Taking Notes * Remember to use t…" at bounding box center [365, 172] width 573 height 345
click at [626, 75] on button "Re-Attempt" at bounding box center [624, 79] width 38 height 12
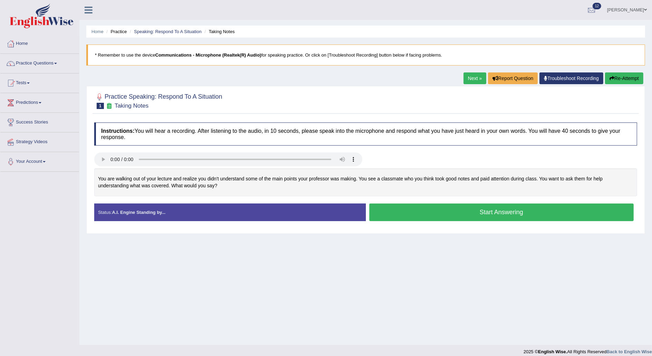
click at [535, 209] on button "Start Answering" at bounding box center [502, 213] width 265 height 18
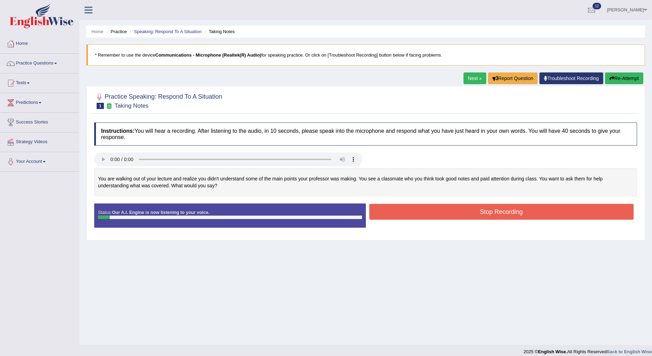
click at [621, 75] on button "Re-Attempt" at bounding box center [624, 79] width 38 height 12
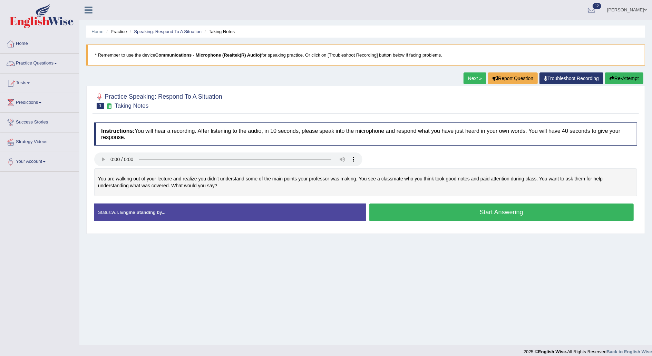
click at [59, 58] on link "Practice Questions" at bounding box center [39, 62] width 79 height 17
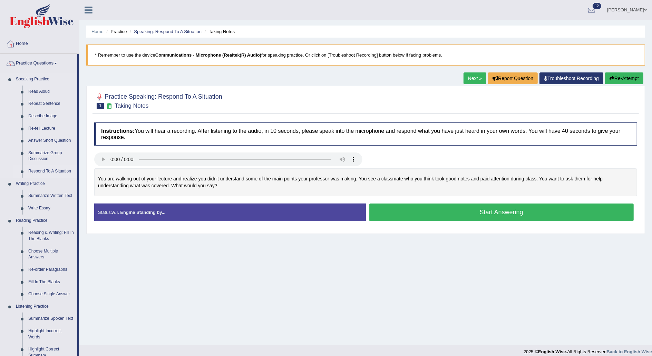
click at [57, 169] on link "Respond To A Situation" at bounding box center [51, 171] width 52 height 12
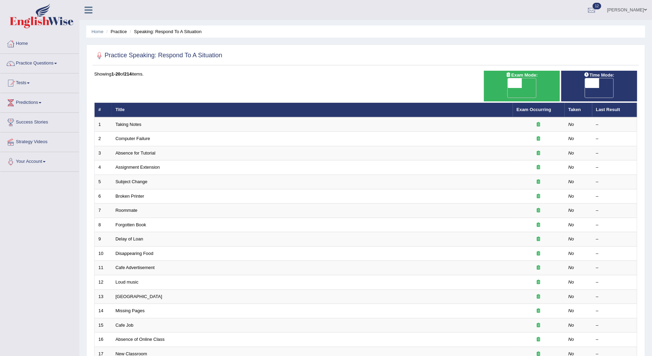
click at [589, 84] on span at bounding box center [592, 83] width 15 height 10
checkbox input "true"
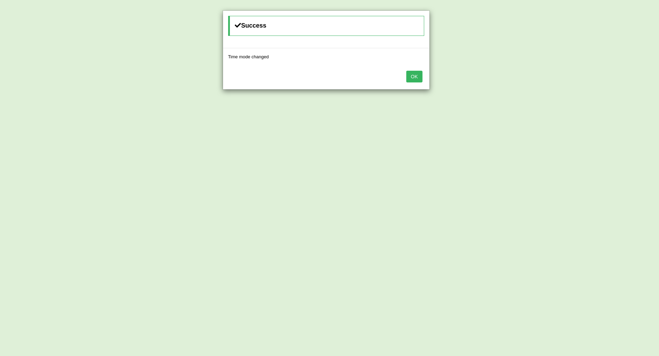
click at [416, 75] on button "OK" at bounding box center [415, 77] width 16 height 12
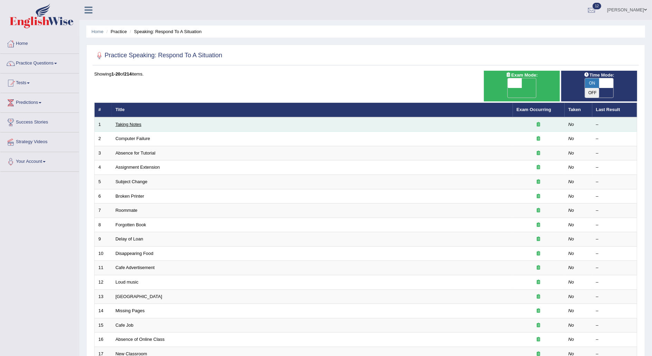
click at [126, 122] on link "Taking Notes" at bounding box center [129, 124] width 26 height 5
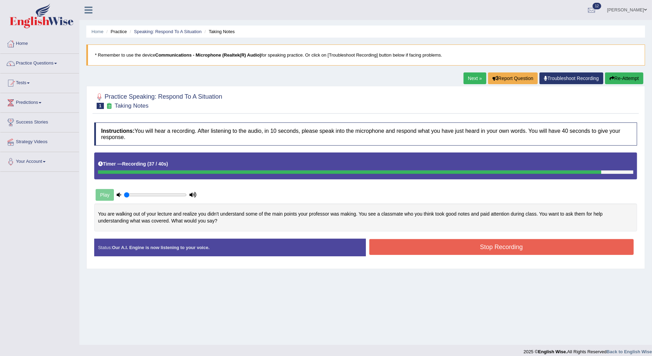
click at [486, 250] on button "Stop Recording" at bounding box center [502, 247] width 265 height 16
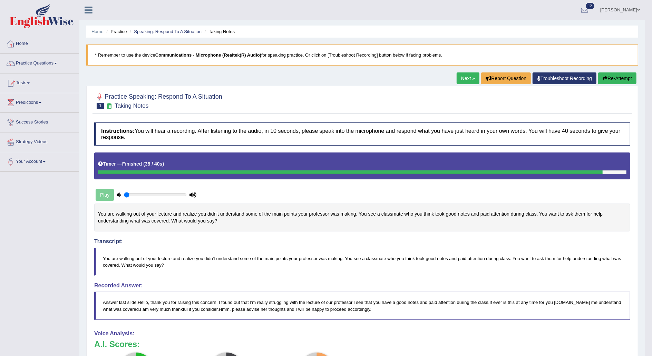
click at [469, 77] on link "Next »" at bounding box center [468, 79] width 23 height 12
click at [467, 76] on link "Next »" at bounding box center [468, 79] width 23 height 12
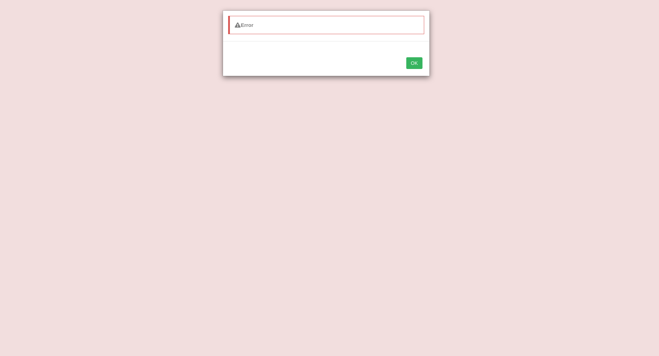
click at [414, 61] on button "OK" at bounding box center [415, 63] width 16 height 12
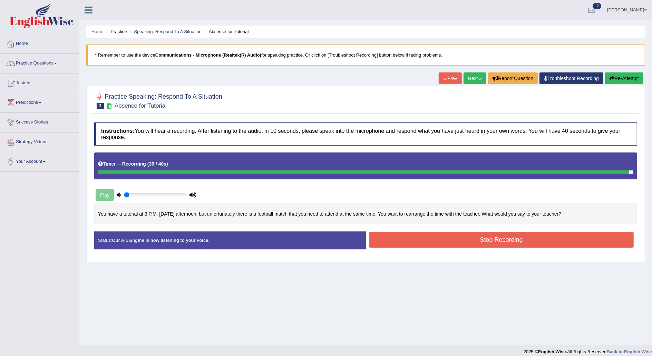
click at [528, 240] on button "Stop Recording" at bounding box center [502, 240] width 265 height 16
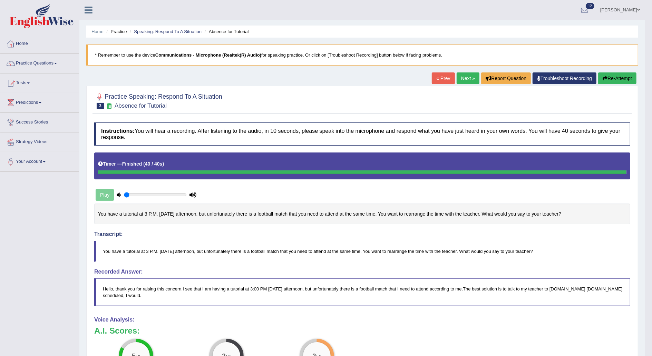
scroll to position [13, 0]
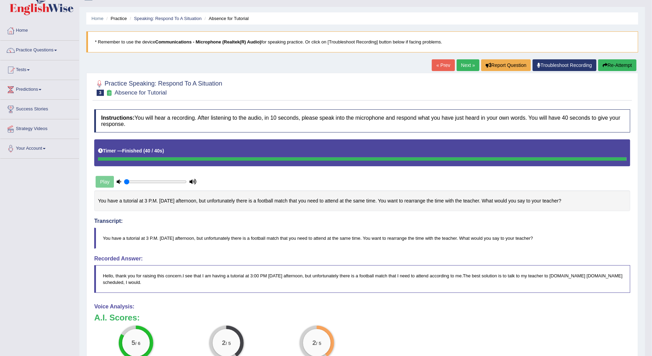
click at [468, 65] on link "Next »" at bounding box center [468, 65] width 23 height 12
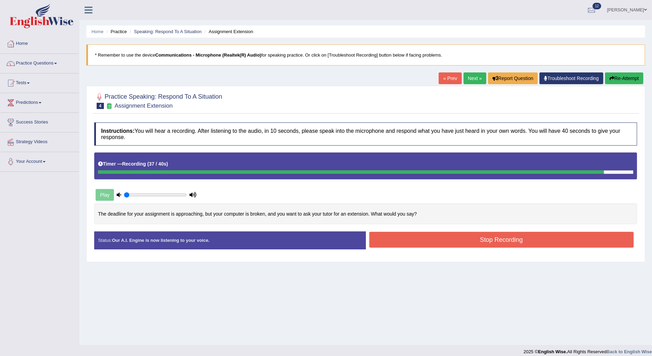
click at [519, 242] on button "Stop Recording" at bounding box center [502, 240] width 265 height 16
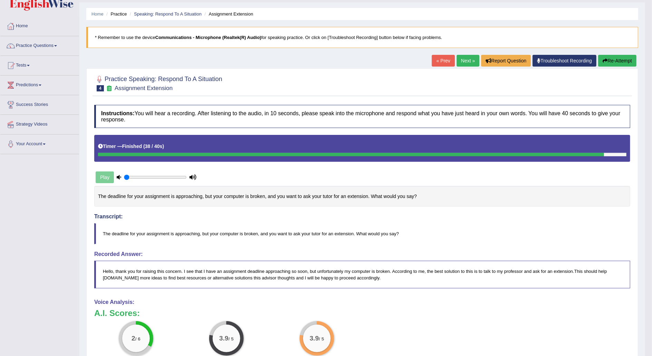
scroll to position [19, 0]
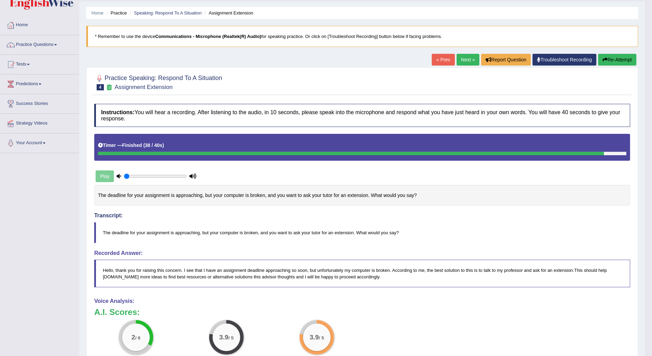
click at [467, 58] on link "Next »" at bounding box center [468, 60] width 23 height 12
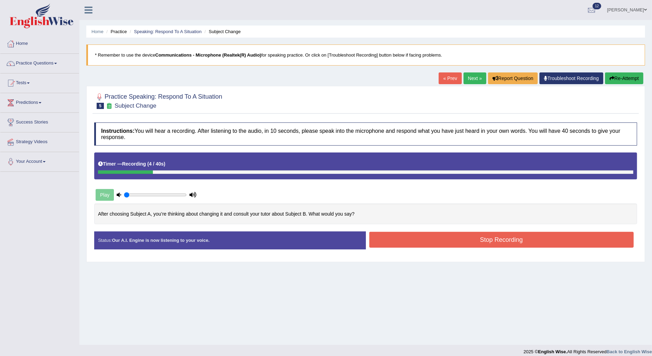
click at [624, 76] on button "Re-Attempt" at bounding box center [624, 79] width 38 height 12
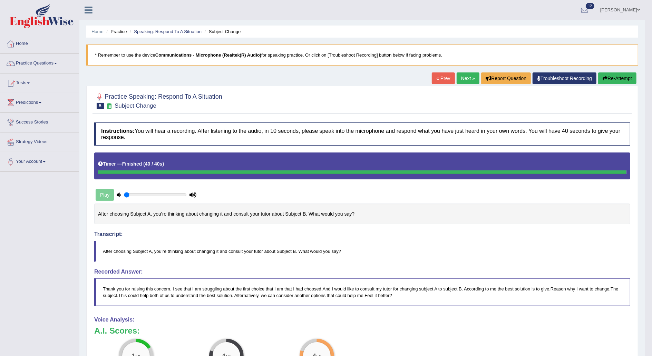
click at [613, 78] on button "Re-Attempt" at bounding box center [618, 79] width 38 height 12
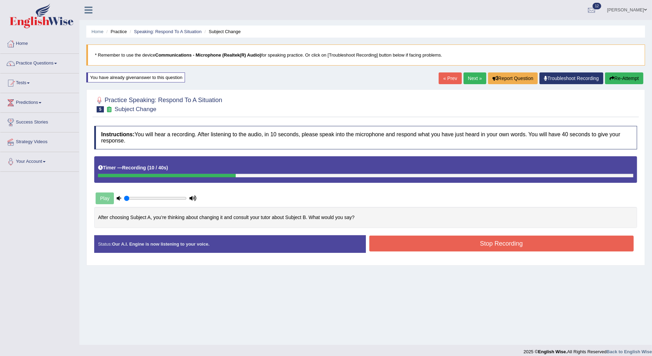
click at [625, 75] on button "Re-Attempt" at bounding box center [624, 79] width 38 height 12
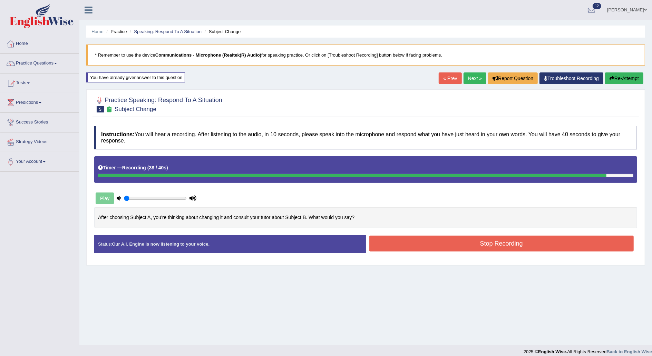
click at [598, 240] on button "Stop Recording" at bounding box center [502, 244] width 265 height 16
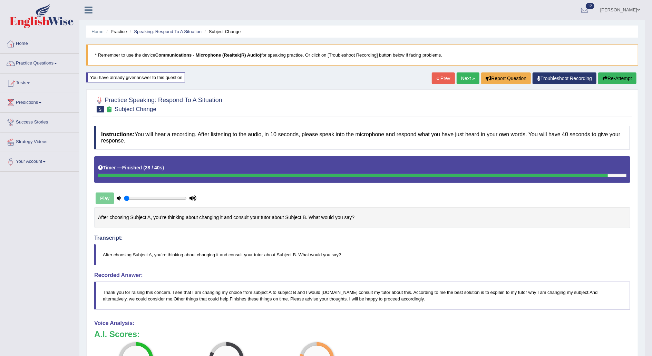
click at [614, 80] on button "Re-Attempt" at bounding box center [618, 79] width 38 height 12
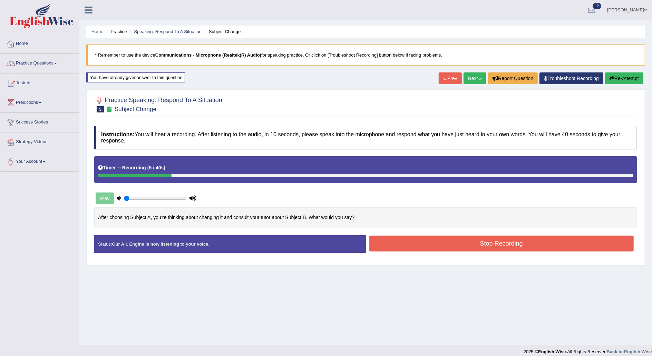
click at [631, 77] on button "Re-Attempt" at bounding box center [624, 79] width 38 height 12
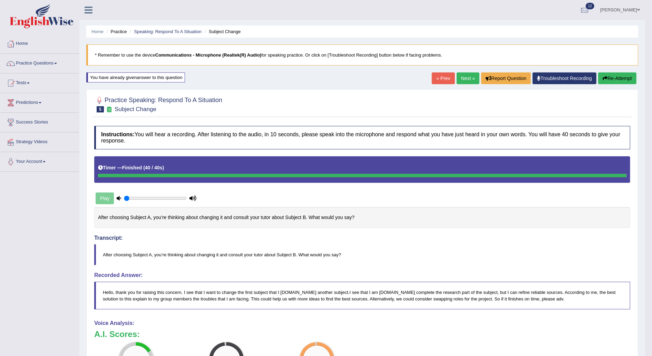
click at [620, 77] on button "Re-Attempt" at bounding box center [618, 79] width 38 height 12
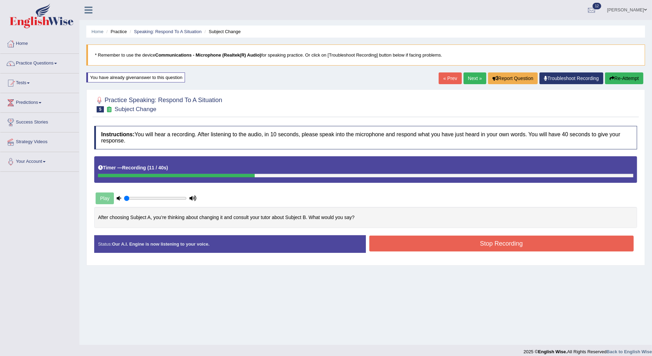
click at [620, 77] on button "Re-Attempt" at bounding box center [624, 79] width 38 height 12
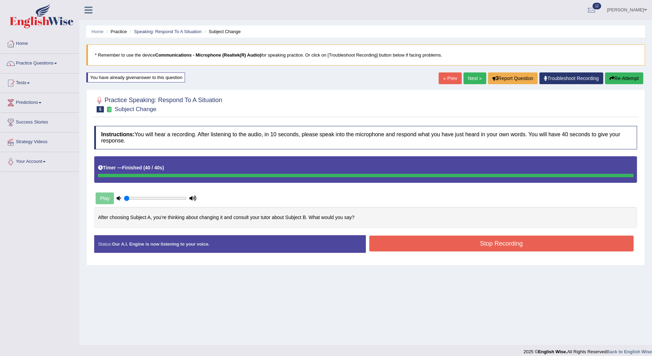
click at [597, 242] on div "Instructions: You will hear a recording. After listening to the audio, in 10 se…" at bounding box center [366, 192] width 547 height 139
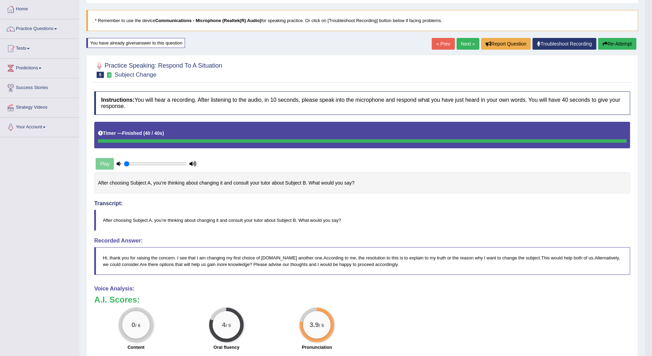
scroll to position [34, 0]
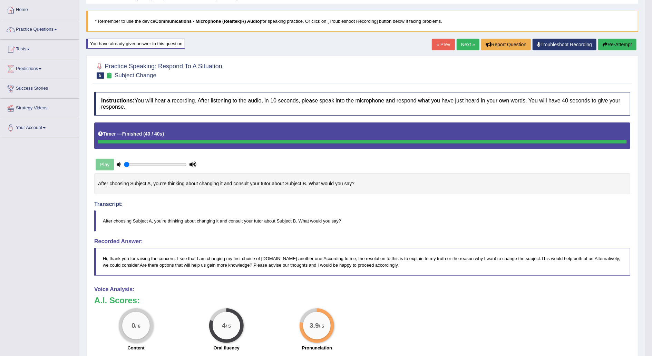
click at [614, 45] on button "Re-Attempt" at bounding box center [618, 45] width 38 height 12
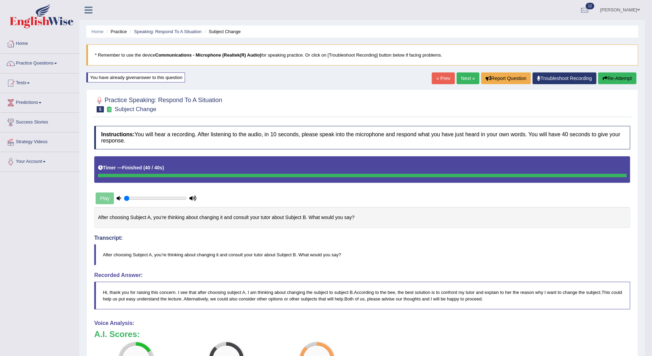
click at [616, 78] on button "Re-Attempt" at bounding box center [618, 79] width 38 height 12
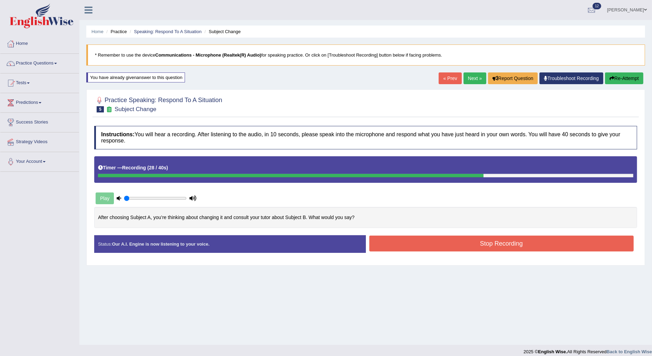
click at [543, 241] on button "Stop Recording" at bounding box center [502, 244] width 265 height 16
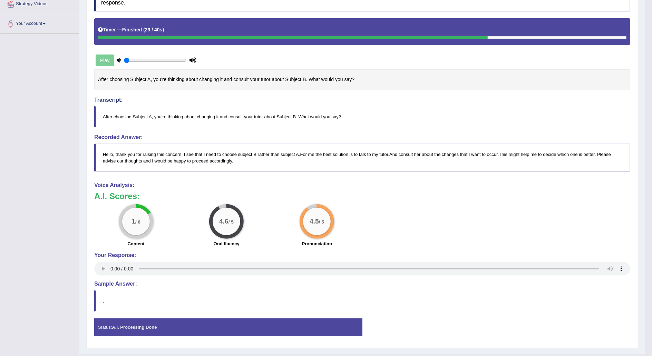
scroll to position [138, 0]
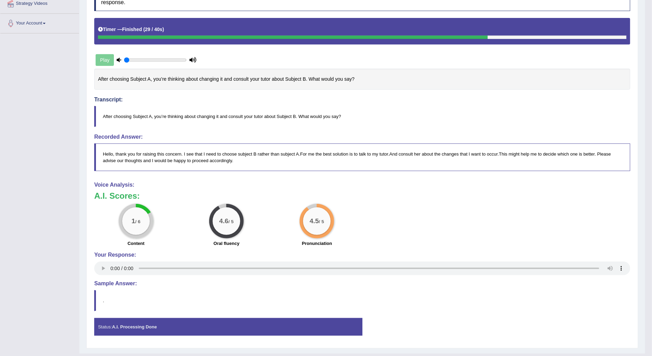
click at [129, 281] on h4 "Sample Answer:" at bounding box center [362, 284] width 536 height 6
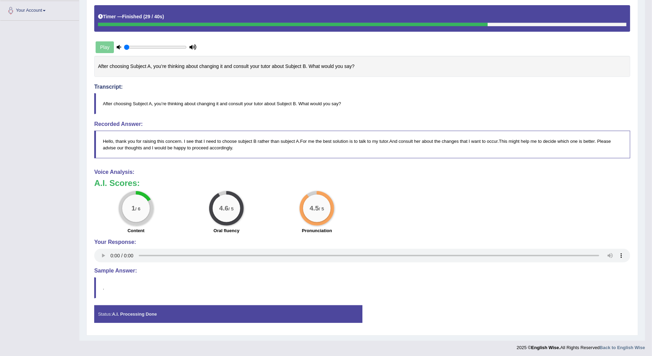
click at [106, 269] on h4 "Sample Answer:" at bounding box center [362, 271] width 536 height 6
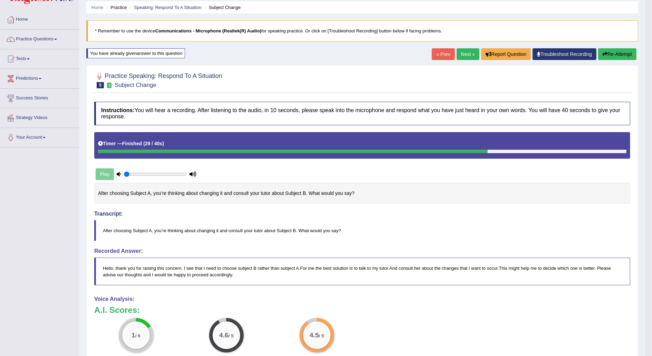
scroll to position [0, 0]
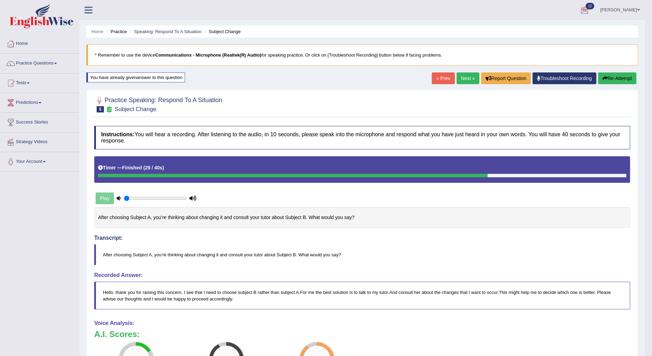
click at [622, 77] on button "Re-Attempt" at bounding box center [618, 79] width 38 height 12
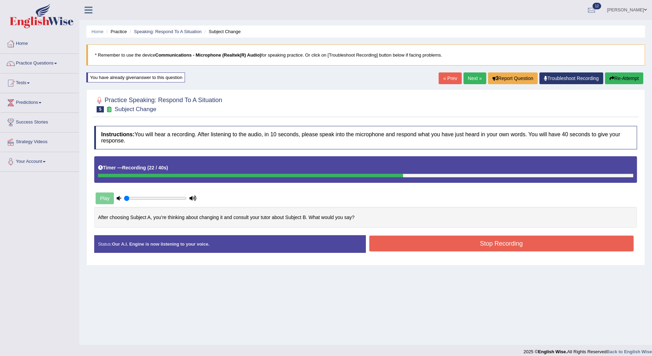
click at [624, 77] on button "Re-Attempt" at bounding box center [624, 79] width 38 height 12
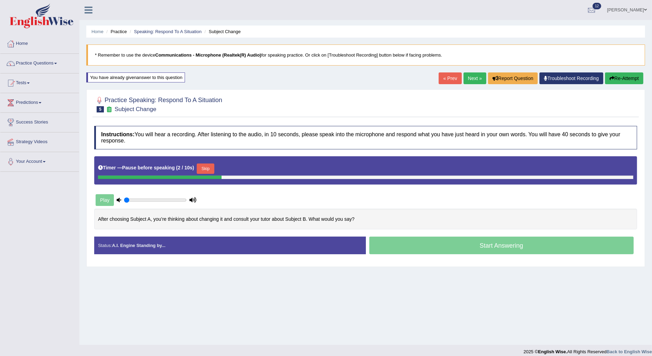
click at [161, 76] on div "You have already given answer to this question" at bounding box center [135, 78] width 99 height 10
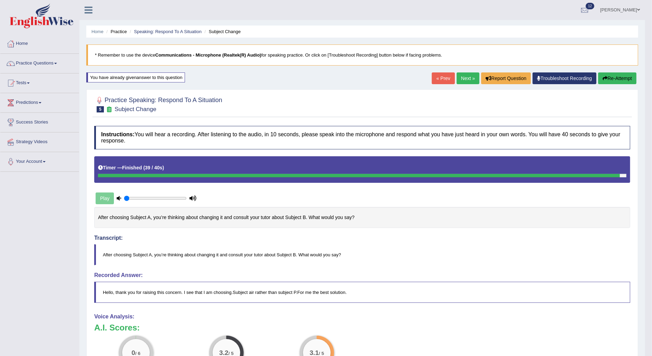
click at [617, 77] on button "Re-Attempt" at bounding box center [618, 79] width 38 height 12
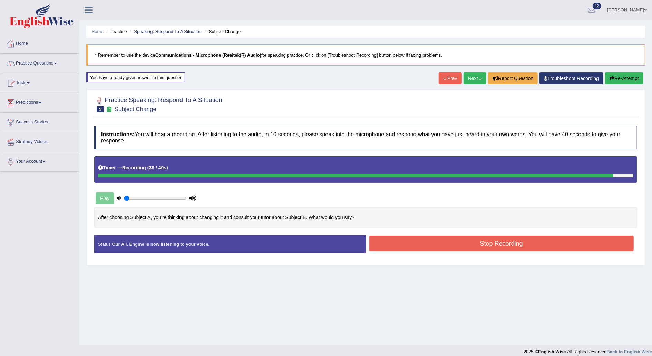
click at [534, 245] on button "Stop Recording" at bounding box center [502, 244] width 265 height 16
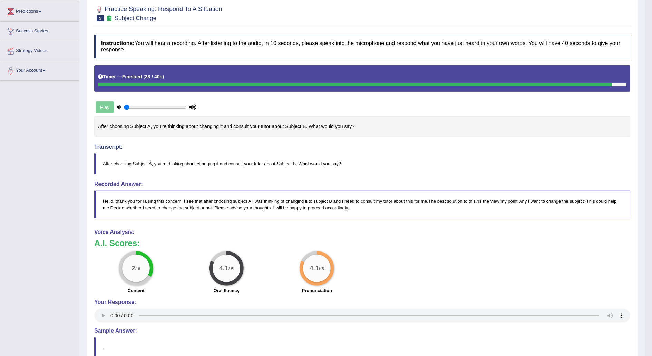
scroll to position [151, 0]
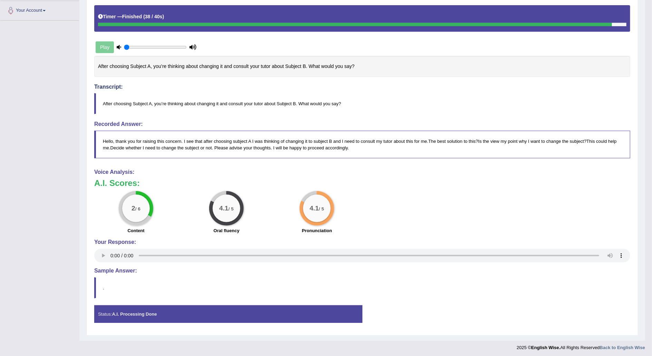
click at [153, 313] on strong "A.I. Processing Done" at bounding box center [134, 314] width 45 height 5
click at [105, 270] on h4 "Sample Answer:" at bounding box center [362, 271] width 536 height 6
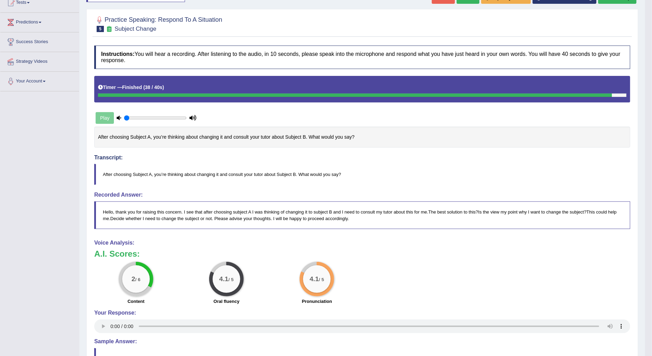
scroll to position [0, 0]
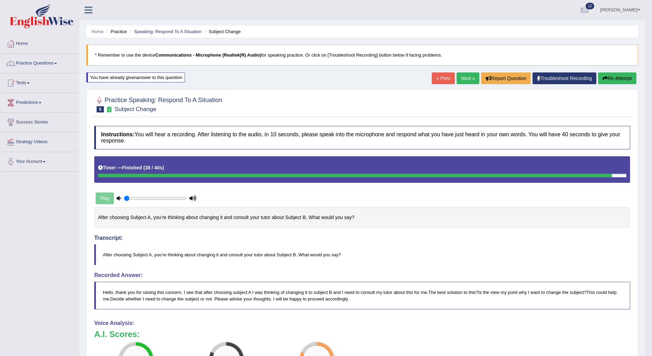
click at [472, 77] on link "Next »" at bounding box center [468, 79] width 23 height 12
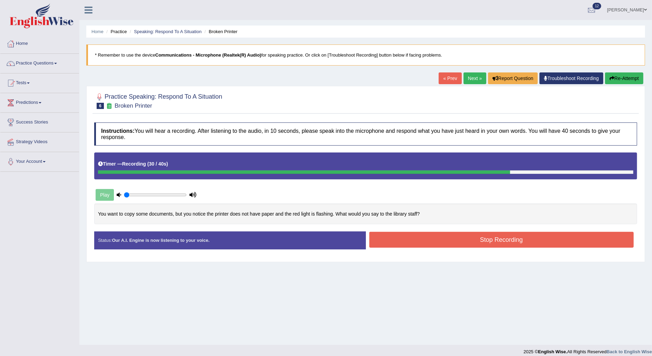
click at [537, 239] on button "Stop Recording" at bounding box center [502, 240] width 265 height 16
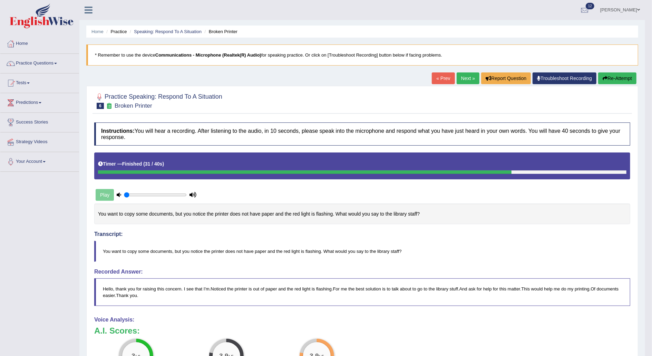
click at [619, 81] on button "Re-Attempt" at bounding box center [618, 79] width 38 height 12
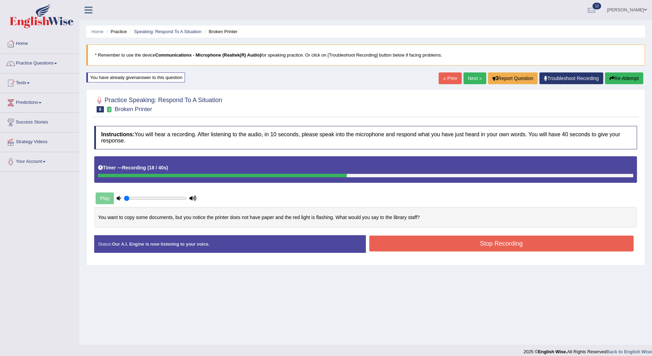
click at [568, 244] on button "Stop Recording" at bounding box center [502, 244] width 265 height 16
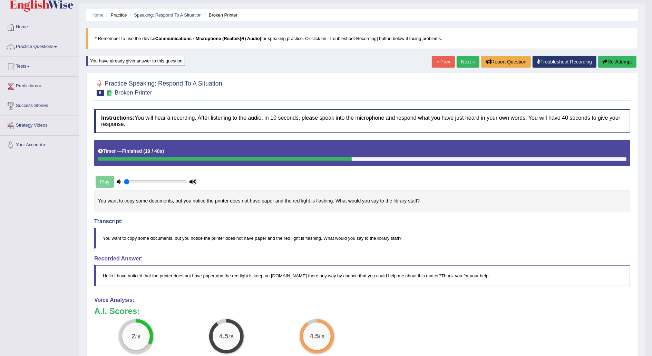
scroll to position [16, 0]
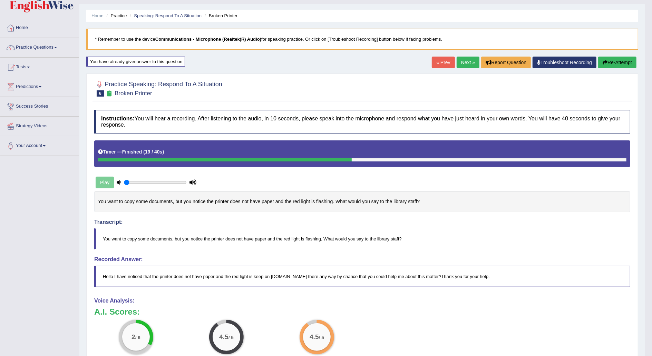
click at [627, 62] on button "Re-Attempt" at bounding box center [618, 63] width 38 height 12
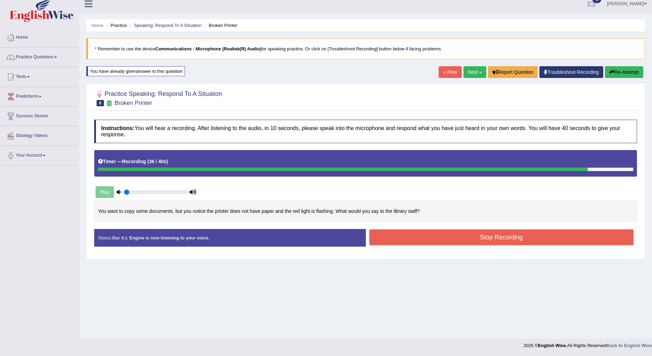
click at [556, 236] on button "Stop Recording" at bounding box center [502, 238] width 265 height 16
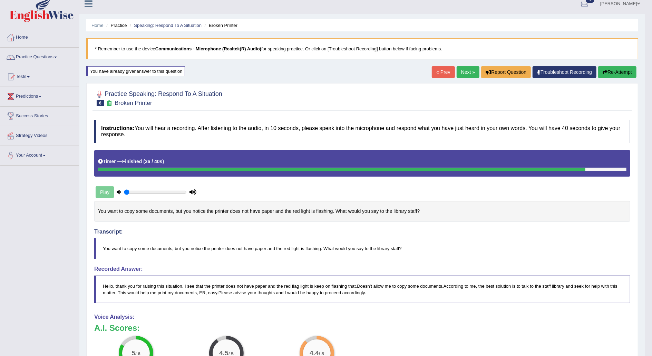
click at [469, 71] on link "Next »" at bounding box center [468, 72] width 23 height 12
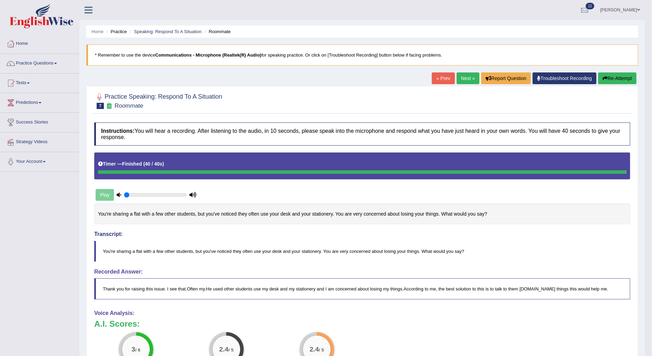
click at [627, 73] on button "Re-Attempt" at bounding box center [618, 79] width 38 height 12
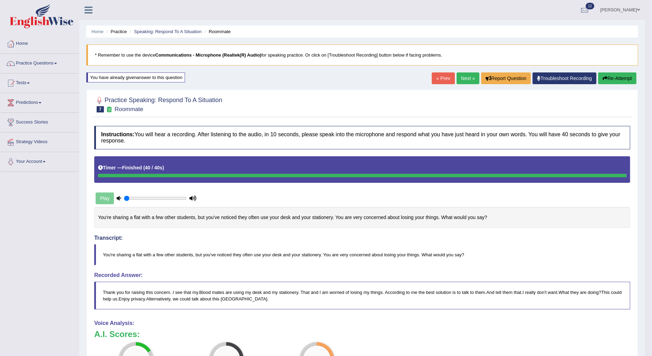
click at [614, 78] on button "Re-Attempt" at bounding box center [618, 79] width 38 height 12
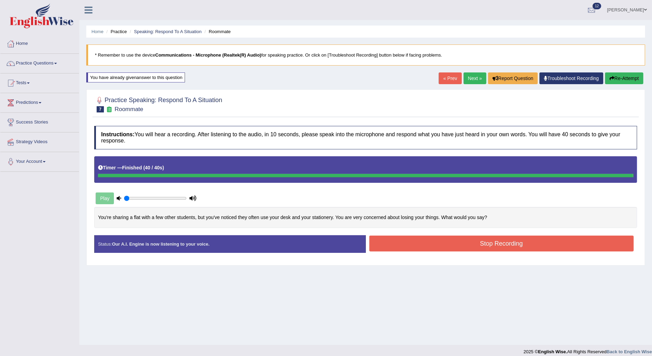
click at [587, 242] on button "Stop Recording" at bounding box center [502, 244] width 265 height 16
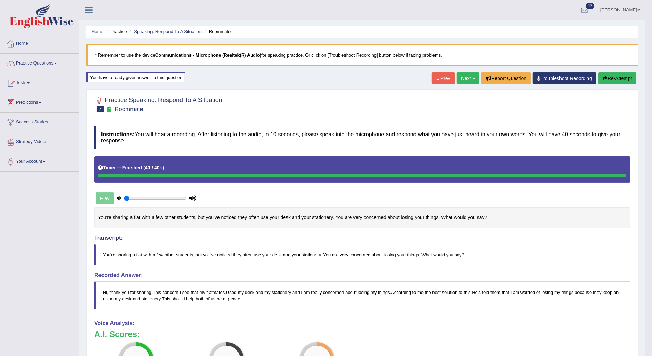
click at [614, 70] on div "Home Practice Speaking: Respond To A Situation Roommate * Remember to use the d…" at bounding box center [362, 246] width 566 height 493
click at [614, 78] on button "Re-Attempt" at bounding box center [618, 79] width 38 height 12
click at [618, 78] on button "Re-Attempt" at bounding box center [618, 79] width 38 height 12
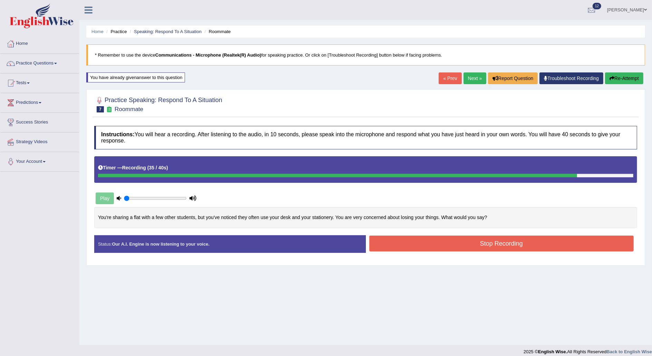
click at [524, 243] on button "Stop Recording" at bounding box center [502, 244] width 265 height 16
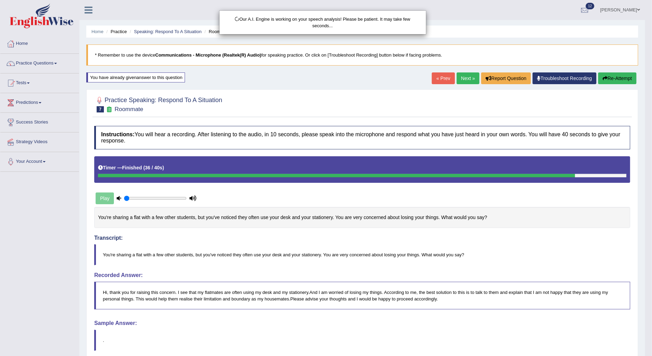
scroll to position [52, 0]
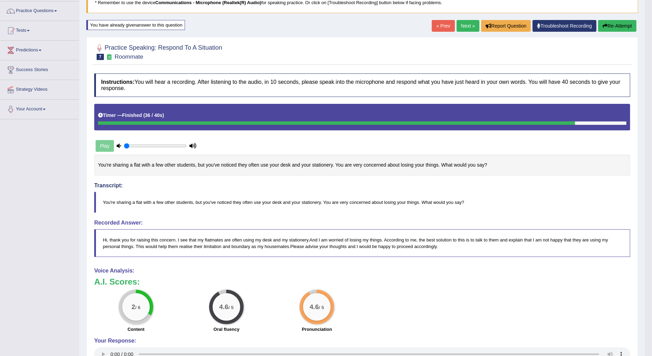
click at [471, 23] on link "Next »" at bounding box center [468, 26] width 23 height 12
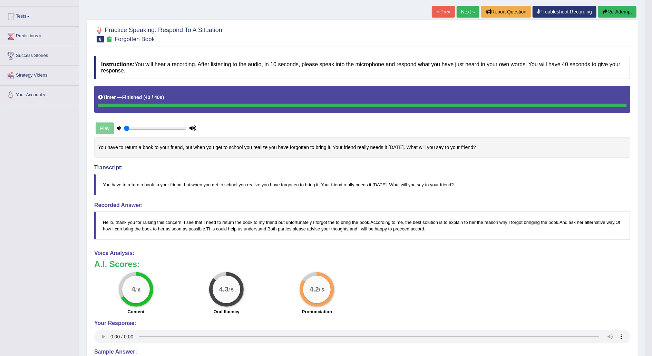
scroll to position [66, 0]
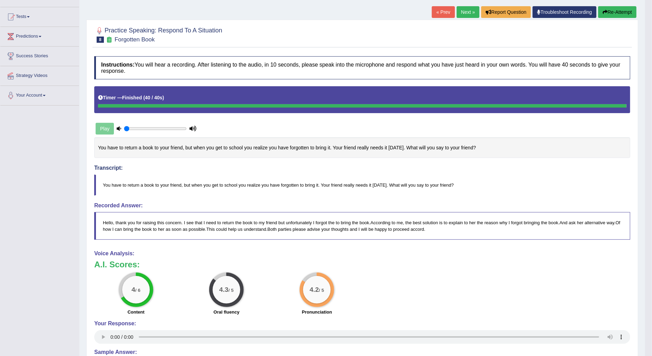
click at [621, 12] on button "Re-Attempt" at bounding box center [618, 12] width 38 height 12
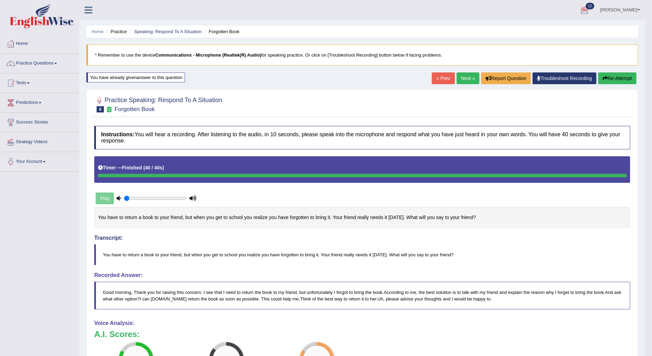
click at [465, 77] on link "Next »" at bounding box center [468, 79] width 23 height 12
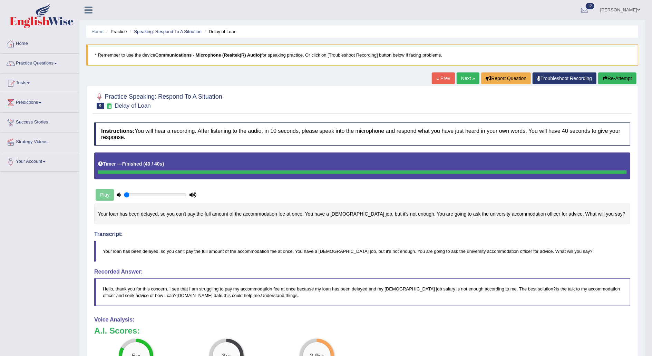
click at [611, 75] on button "Re-Attempt" at bounding box center [618, 79] width 38 height 12
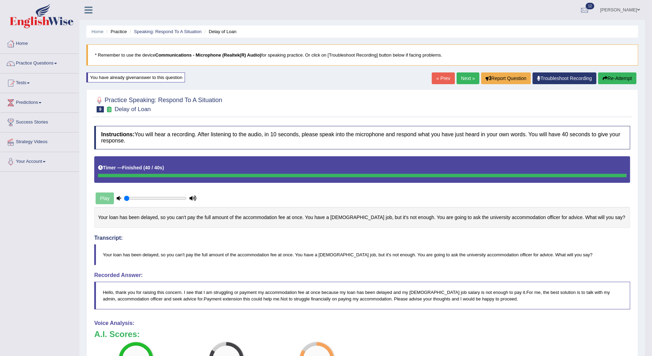
click at [465, 76] on link "Next »" at bounding box center [468, 79] width 23 height 12
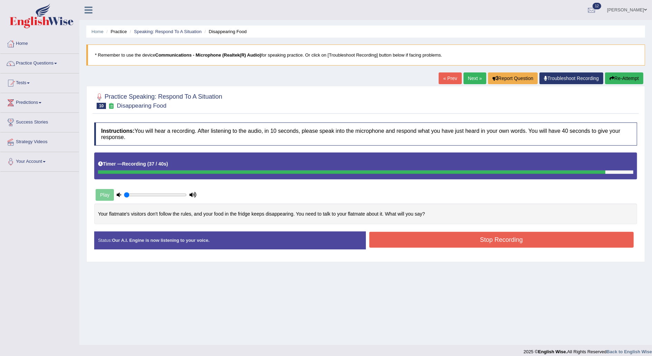
click at [478, 240] on button "Stop Recording" at bounding box center [502, 240] width 265 height 16
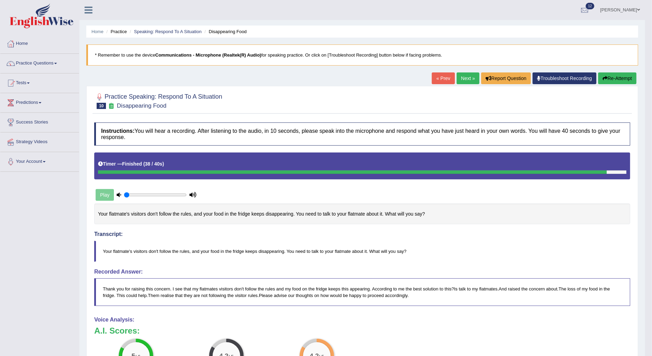
click at [464, 78] on link "Next »" at bounding box center [468, 79] width 23 height 12
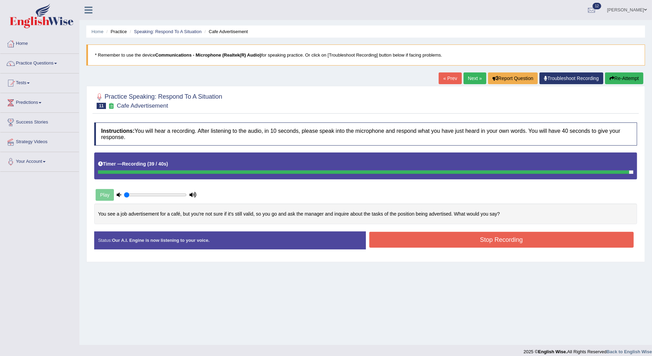
click at [490, 239] on button "Stop Recording" at bounding box center [502, 240] width 265 height 16
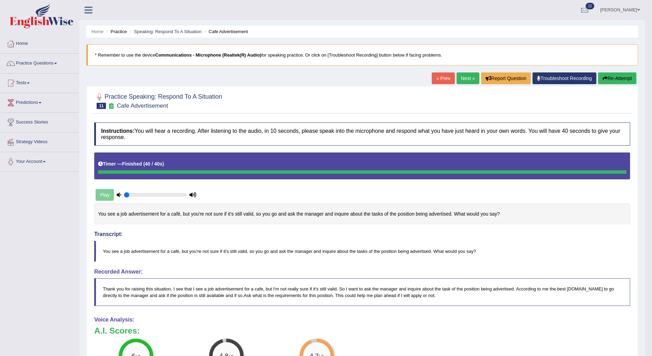
click at [465, 73] on link "Next »" at bounding box center [468, 79] width 23 height 12
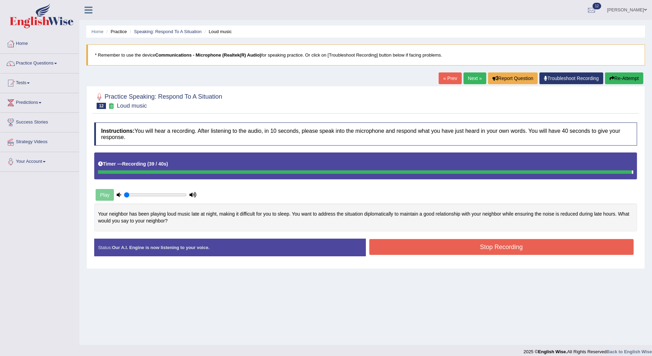
click at [489, 249] on button "Stop Recording" at bounding box center [502, 247] width 265 height 16
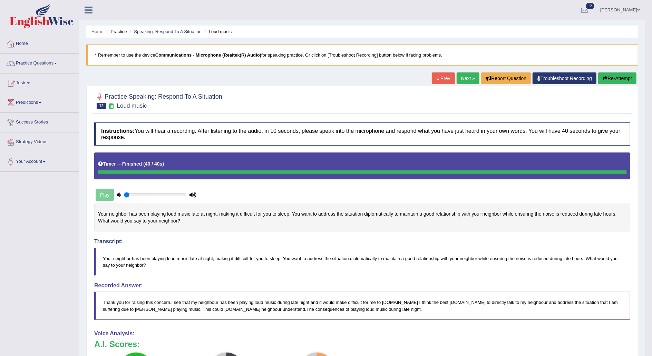
click at [465, 79] on link "Next »" at bounding box center [468, 79] width 23 height 12
click at [618, 77] on button "Re-Attempt" at bounding box center [618, 79] width 38 height 12
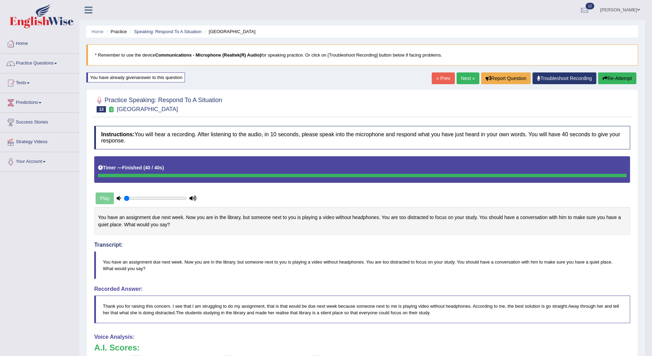
click at [468, 78] on link "Next »" at bounding box center [468, 79] width 23 height 12
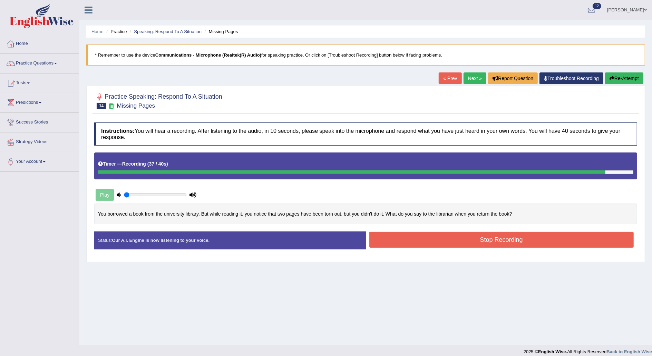
click at [481, 241] on button "Stop Recording" at bounding box center [502, 240] width 265 height 16
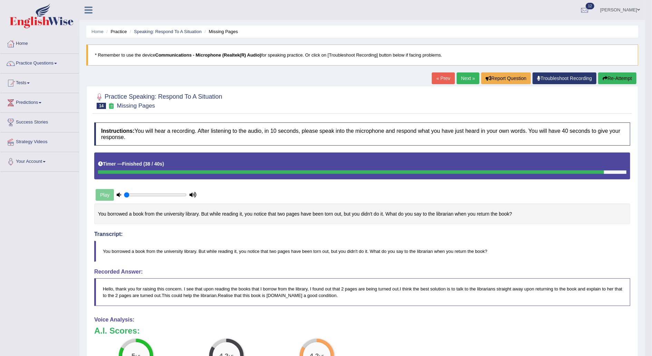
click at [464, 78] on link "Next »" at bounding box center [468, 79] width 23 height 12
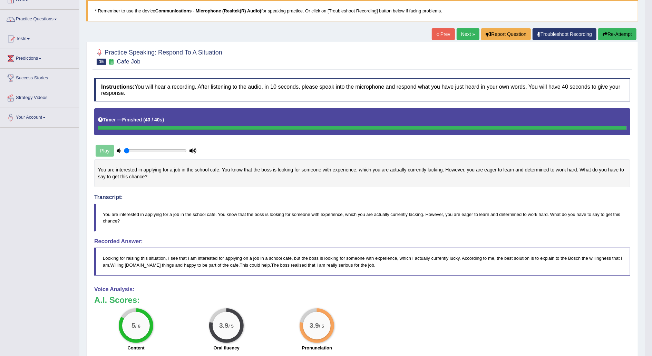
scroll to position [40, 0]
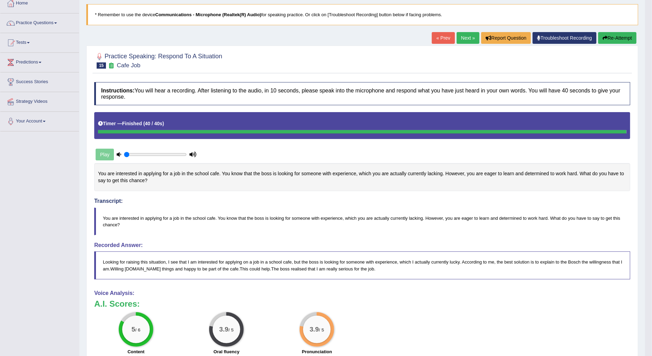
click at [466, 35] on link "Next »" at bounding box center [468, 38] width 23 height 12
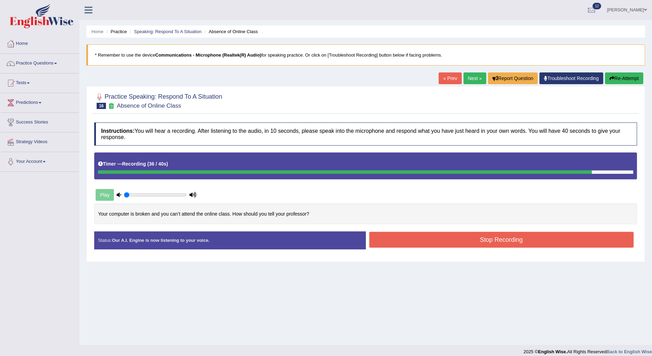
click at [495, 236] on button "Stop Recording" at bounding box center [502, 240] width 265 height 16
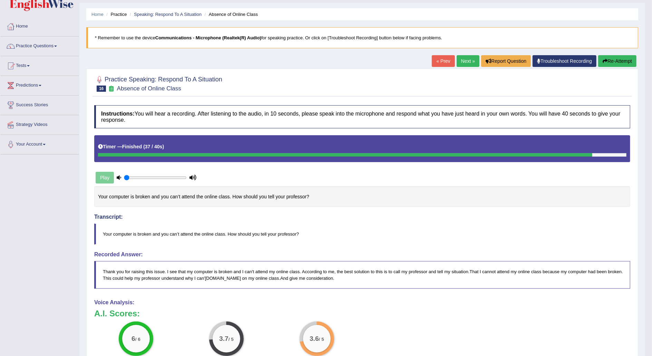
scroll to position [18, 0]
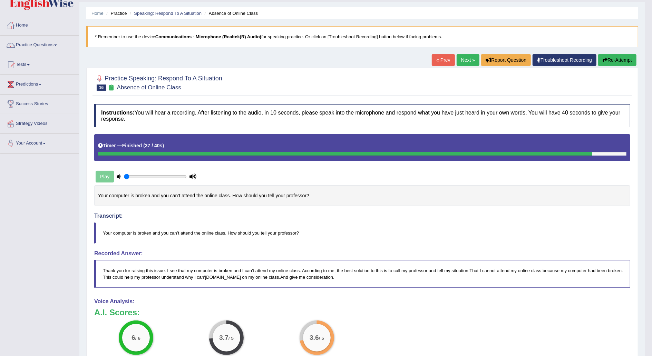
click at [470, 57] on link "Next »" at bounding box center [468, 60] width 23 height 12
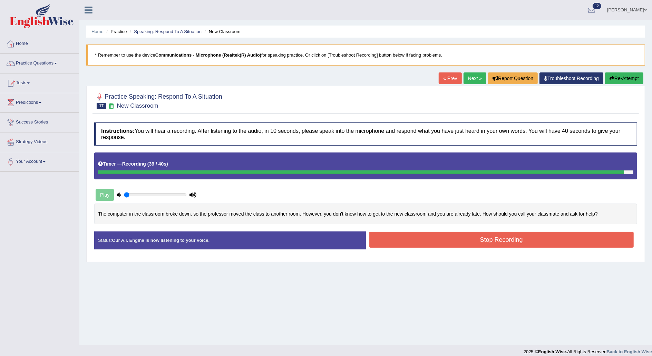
click at [490, 241] on button "Stop Recording" at bounding box center [502, 240] width 265 height 16
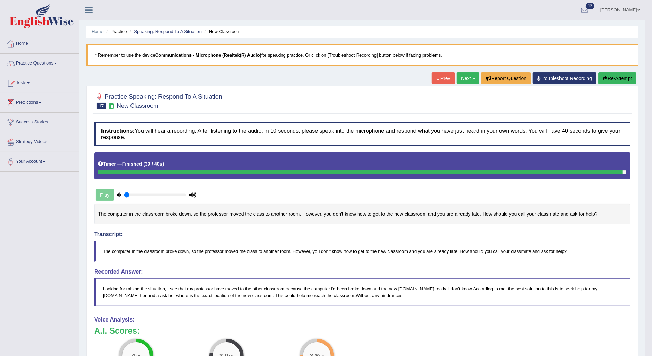
click at [624, 78] on button "Re-Attempt" at bounding box center [618, 79] width 38 height 12
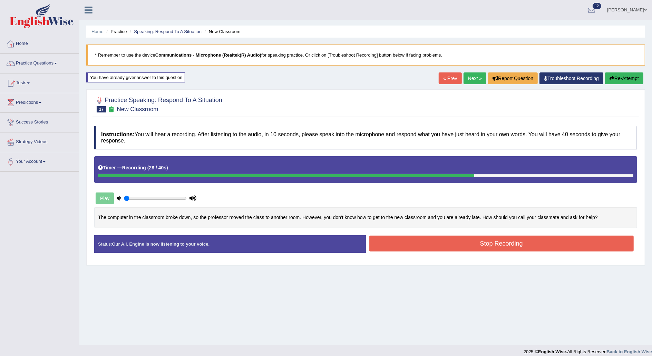
click at [539, 241] on button "Stop Recording" at bounding box center [502, 244] width 265 height 16
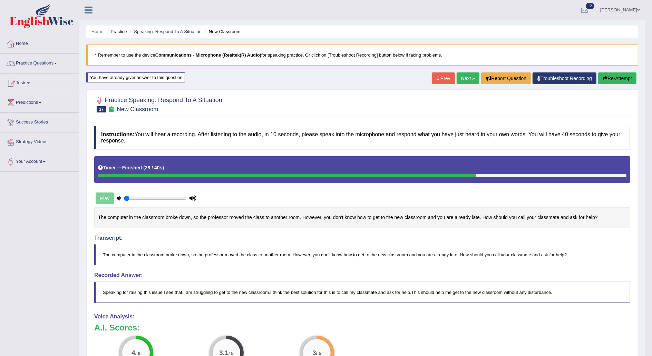
click at [615, 76] on button "Re-Attempt" at bounding box center [618, 79] width 38 height 12
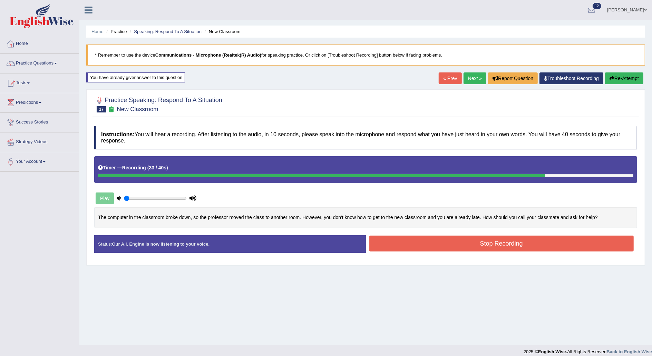
click at [574, 242] on button "Stop Recording" at bounding box center [502, 244] width 265 height 16
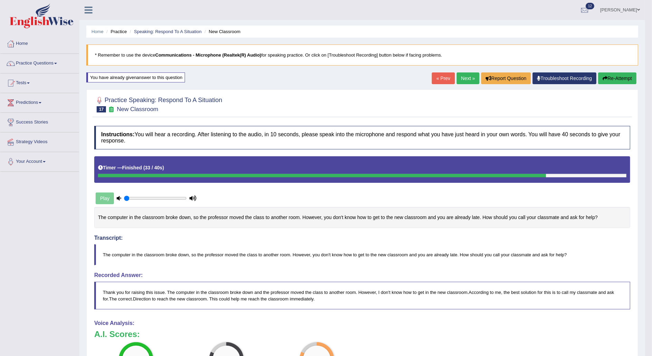
click at [468, 77] on link "Next »" at bounding box center [468, 79] width 23 height 12
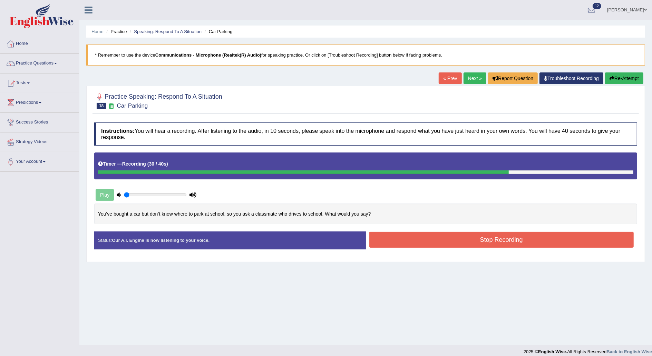
click at [527, 236] on button "Stop Recording" at bounding box center [502, 240] width 265 height 16
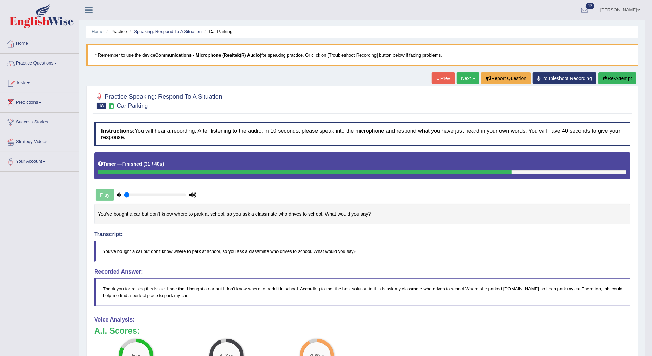
click at [466, 77] on link "Next »" at bounding box center [468, 79] width 23 height 12
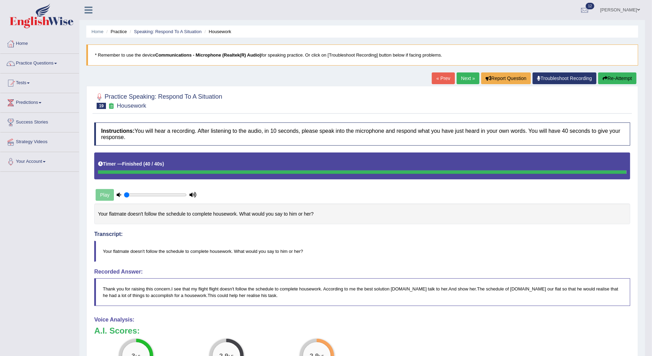
click at [616, 79] on button "Re-Attempt" at bounding box center [618, 79] width 38 height 12
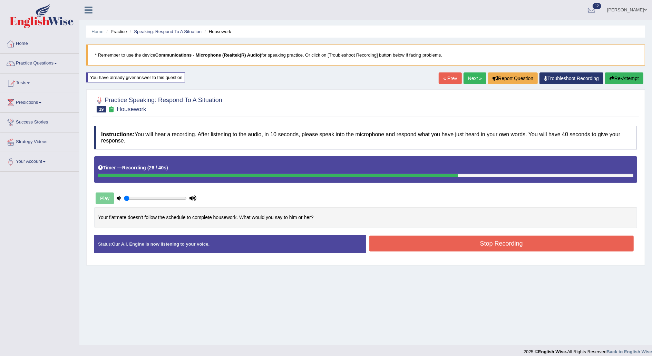
click at [515, 241] on button "Stop Recording" at bounding box center [502, 244] width 265 height 16
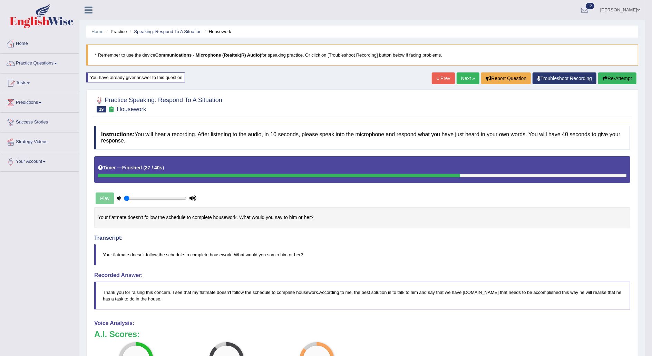
click at [616, 82] on button "Re-Attempt" at bounding box center [618, 79] width 38 height 12
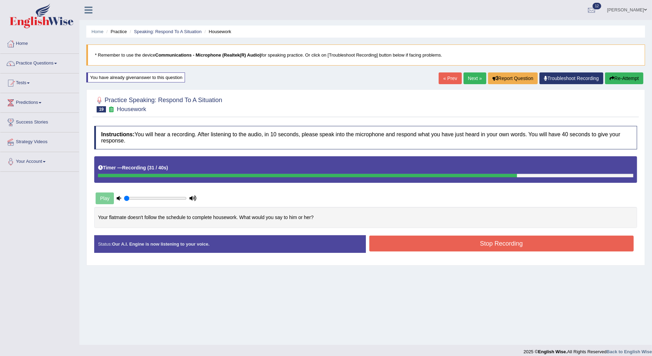
click at [533, 244] on button "Stop Recording" at bounding box center [502, 244] width 265 height 16
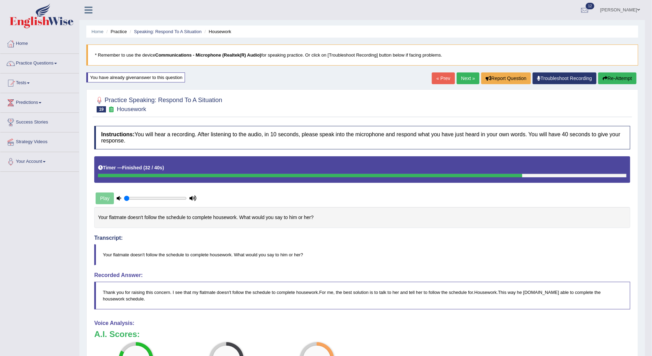
click at [469, 78] on link "Next »" at bounding box center [468, 79] width 23 height 12
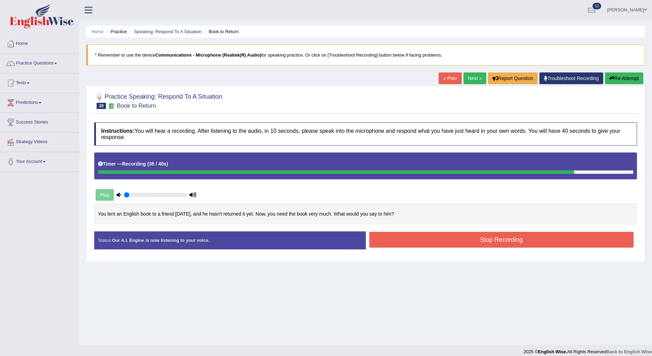
click at [542, 234] on button "Stop Recording" at bounding box center [502, 240] width 265 height 16
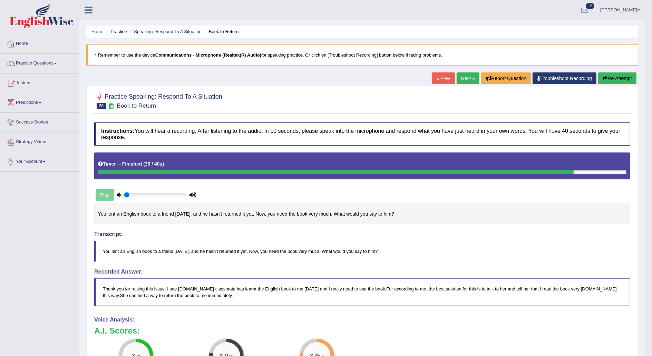
click at [617, 75] on button "Re-Attempt" at bounding box center [618, 79] width 38 height 12
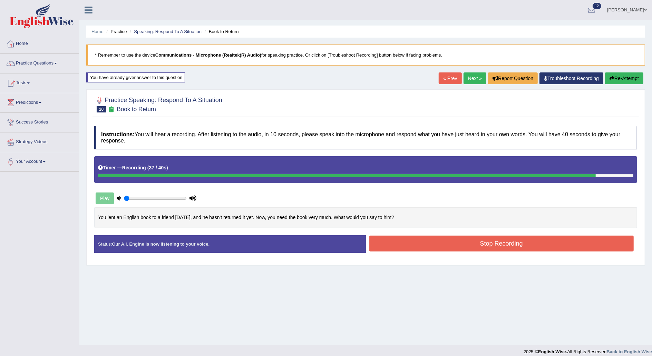
click at [566, 246] on button "Stop Recording" at bounding box center [502, 244] width 265 height 16
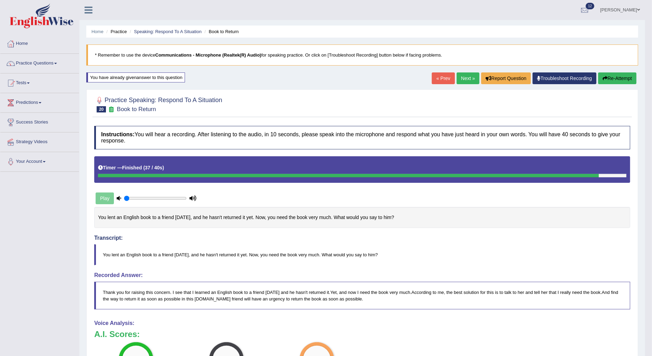
click at [467, 77] on link "Next »" at bounding box center [468, 79] width 23 height 12
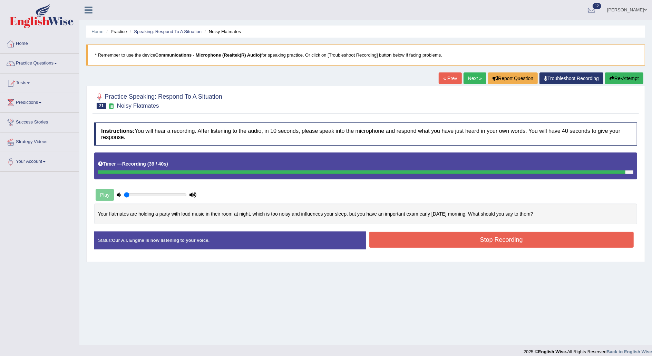
click at [449, 245] on button "Stop Recording" at bounding box center [502, 240] width 265 height 16
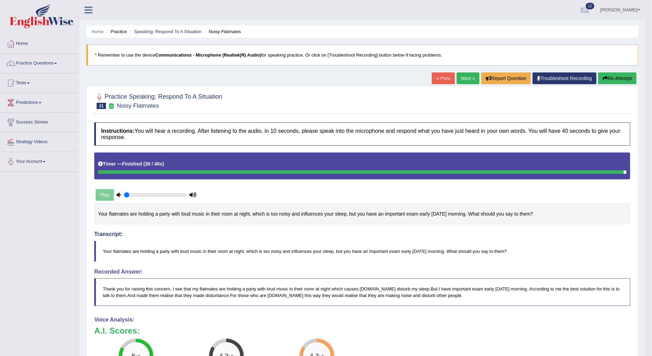
click at [464, 78] on link "Next »" at bounding box center [468, 79] width 23 height 12
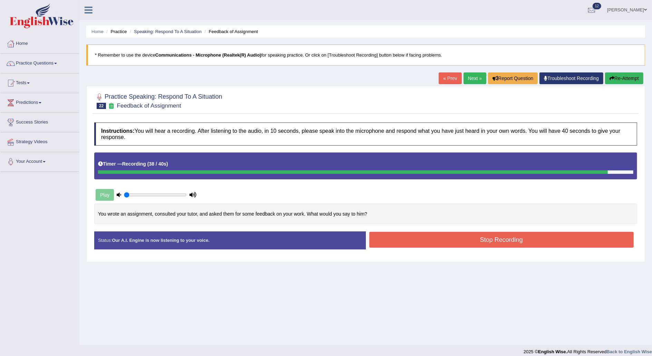
click at [535, 236] on button "Stop Recording" at bounding box center [502, 240] width 265 height 16
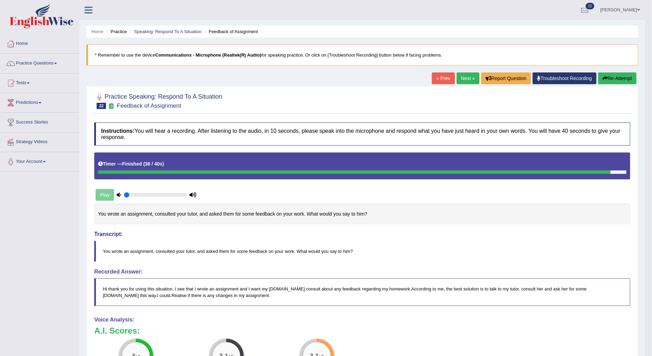
click at [618, 78] on button "Re-Attempt" at bounding box center [618, 79] width 38 height 12
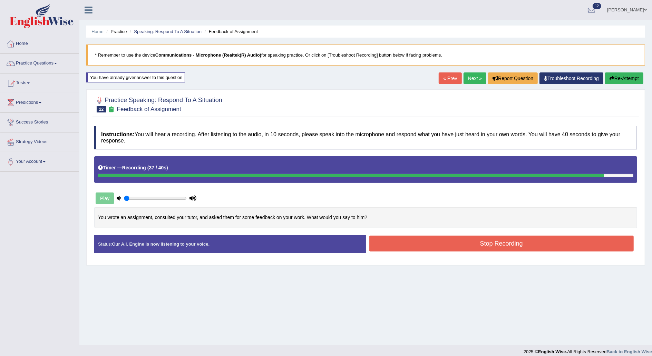
drag, startPoint x: 0, startPoint y: 0, endPoint x: 518, endPoint y: 240, distance: 570.8
click at [518, 240] on div "Home Practice Speaking: Respond To A Situation Feedback of Assignment * Remembe…" at bounding box center [365, 172] width 573 height 345
click at [518, 240] on button "Stop Recording" at bounding box center [502, 244] width 265 height 16
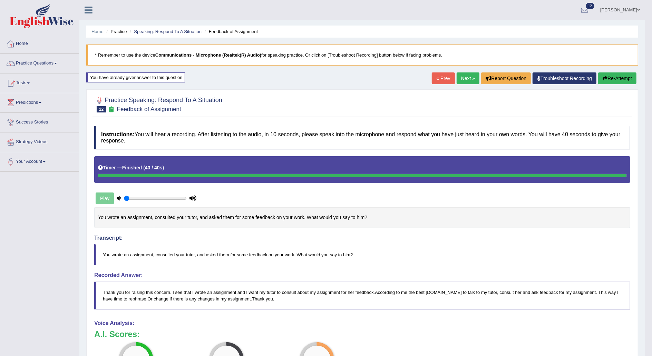
click at [631, 74] on button "Re-Attempt" at bounding box center [618, 79] width 38 height 12
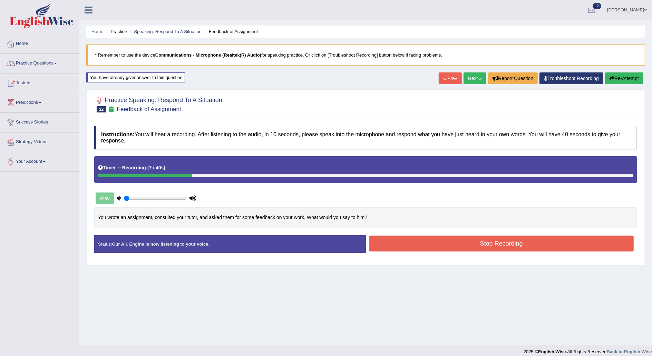
click at [621, 77] on button "Re-Attempt" at bounding box center [624, 79] width 38 height 12
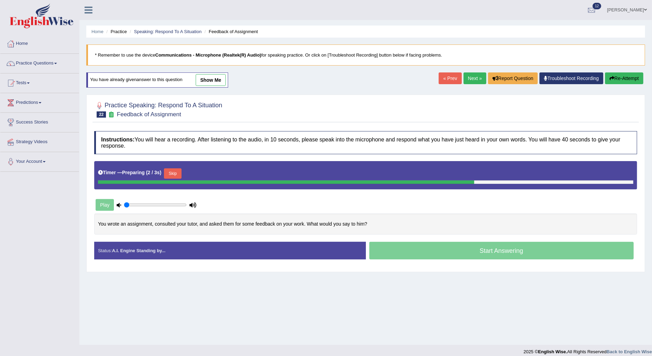
click at [174, 171] on button "Skip" at bounding box center [172, 174] width 17 height 10
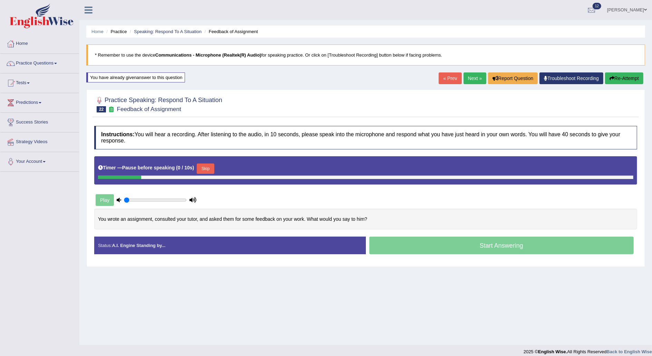
click at [199, 167] on button "Skip" at bounding box center [205, 169] width 17 height 10
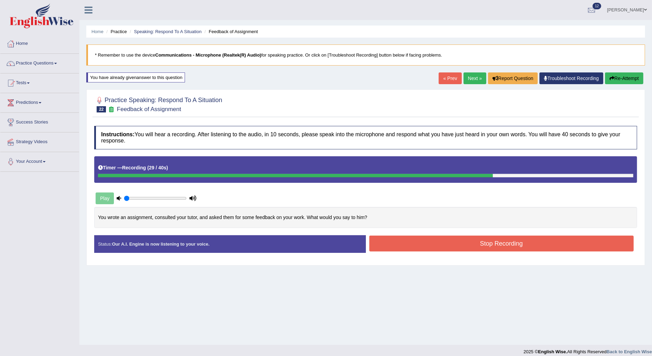
click at [630, 75] on button "Re-Attempt" at bounding box center [624, 79] width 38 height 12
click at [525, 245] on button "Stop Recording" at bounding box center [502, 244] width 265 height 16
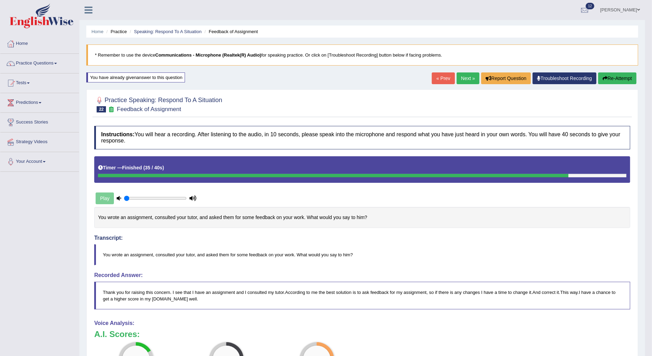
click at [621, 69] on div "Home Practice Speaking: Respond To A Situation Feedback of Assignment * Remembe…" at bounding box center [362, 246] width 566 height 493
click at [622, 76] on button "Re-Attempt" at bounding box center [618, 79] width 38 height 12
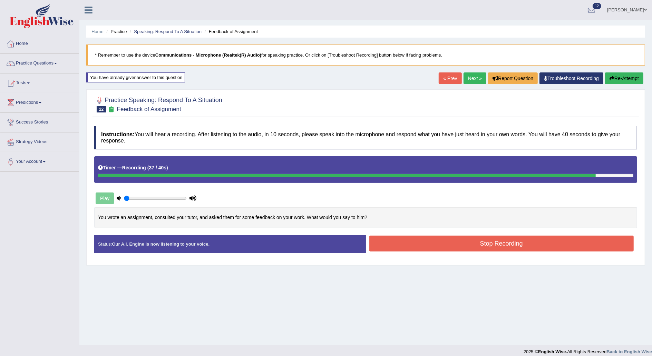
click at [510, 242] on button "Stop Recording" at bounding box center [502, 244] width 265 height 16
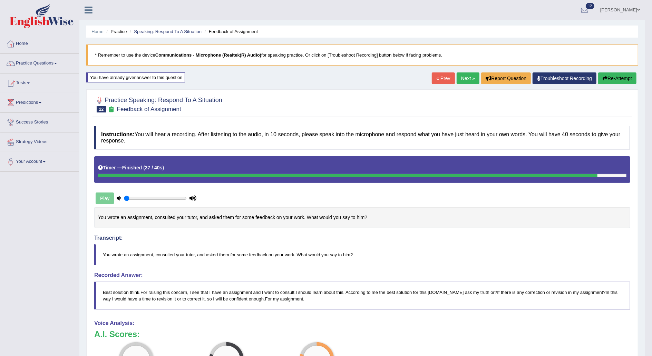
click at [619, 79] on button "Re-Attempt" at bounding box center [618, 79] width 38 height 12
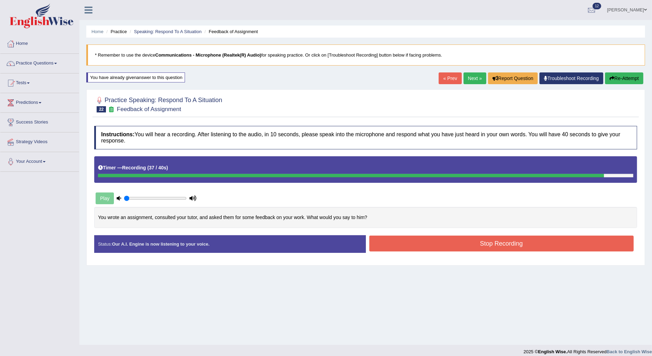
click at [463, 251] on div "Stop Recording" at bounding box center [502, 245] width 272 height 18
click at [466, 238] on button "Stop Recording" at bounding box center [502, 244] width 265 height 16
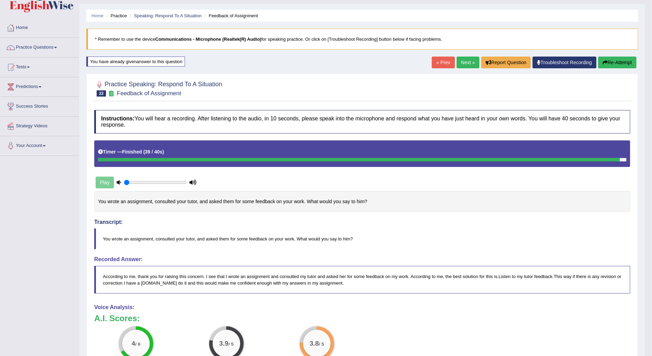
scroll to position [1, 0]
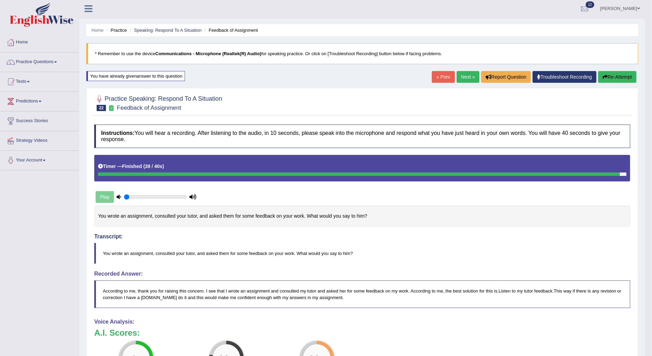
click at [618, 73] on button "Re-Attempt" at bounding box center [618, 77] width 38 height 12
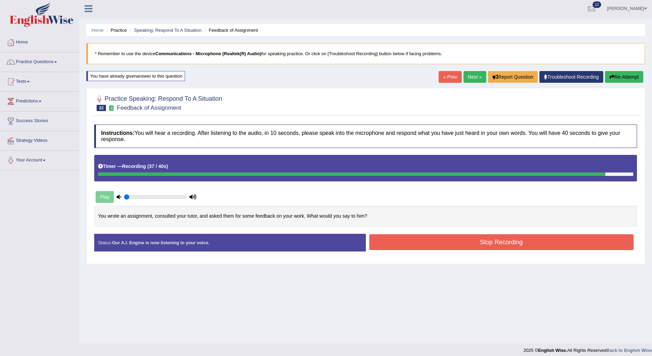
click at [498, 240] on button "Stop Recording" at bounding box center [502, 243] width 265 height 16
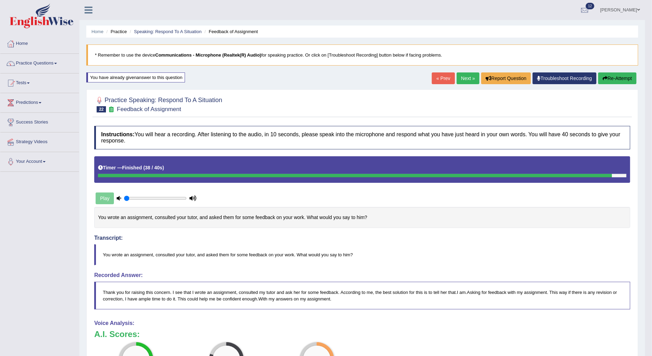
click at [466, 81] on link "Next »" at bounding box center [468, 79] width 23 height 12
click at [466, 77] on link "Next »" at bounding box center [468, 79] width 23 height 12
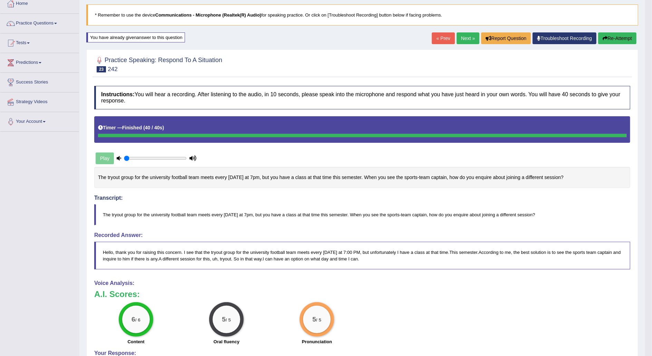
scroll to position [41, 0]
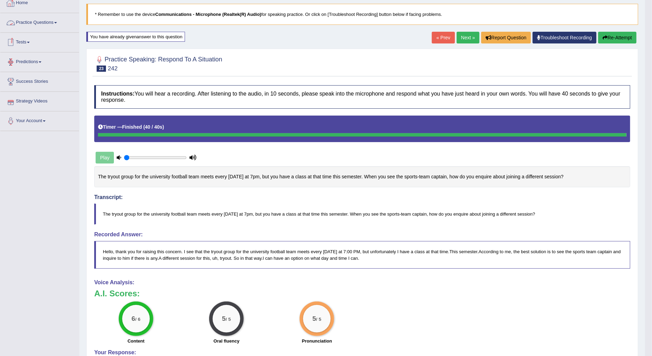
click at [24, 3] on link "Home" at bounding box center [39, 1] width 79 height 17
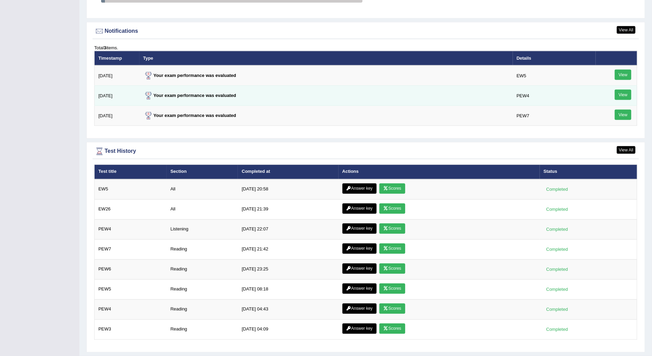
scroll to position [825, 0]
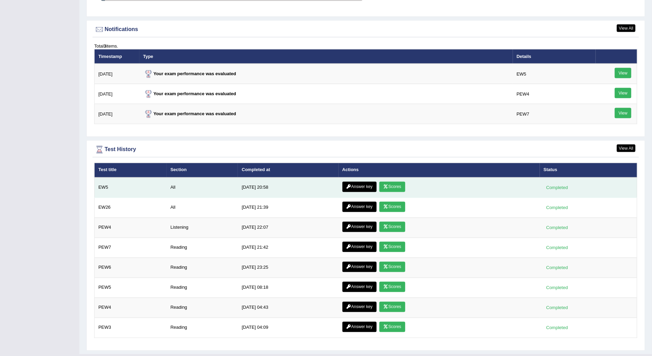
click at [396, 185] on link "Scores" at bounding box center [393, 187] width 26 height 10
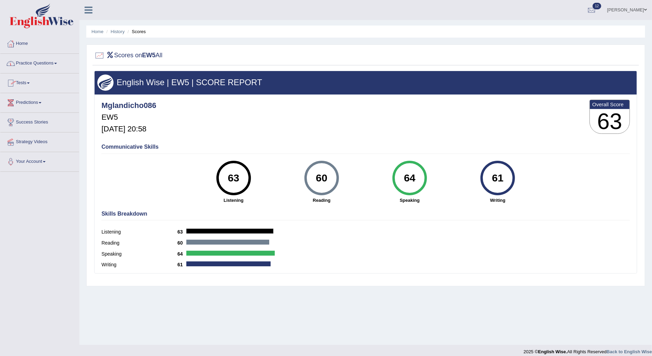
click at [24, 41] on link "Home" at bounding box center [39, 42] width 79 height 17
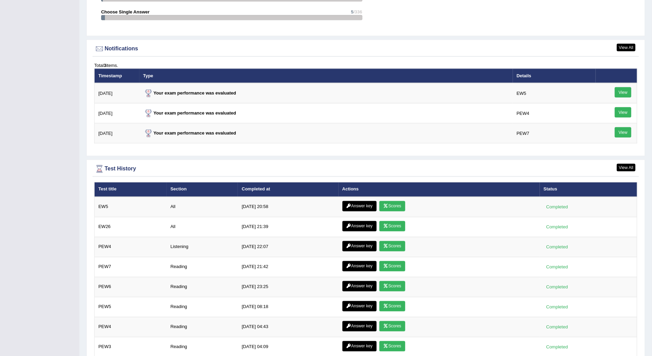
scroll to position [834, 0]
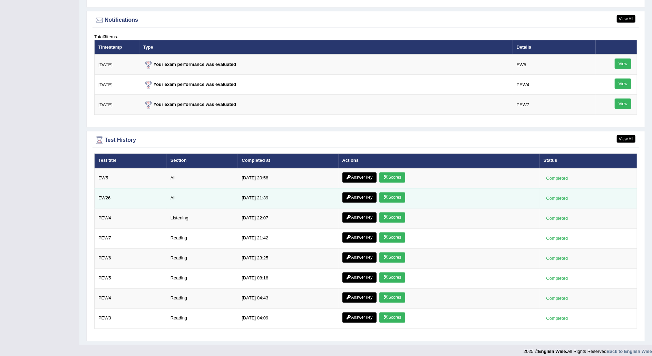
click at [399, 189] on td "Answer key Scores" at bounding box center [439, 199] width 201 height 20
click at [397, 194] on link "Scores" at bounding box center [393, 198] width 26 height 10
